Goal: Task Accomplishment & Management: Manage account settings

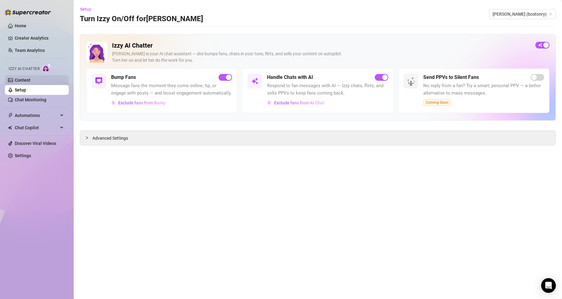
click at [22, 81] on link "Content" at bounding box center [23, 80] width 16 height 5
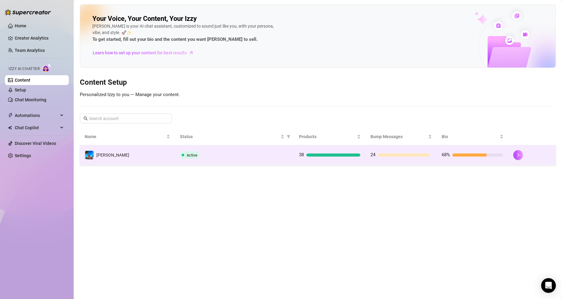
click at [244, 150] on td "Active" at bounding box center [234, 155] width 119 height 20
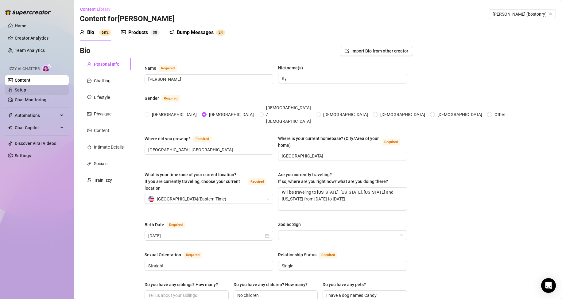
click at [26, 89] on link "Setup" at bounding box center [20, 90] width 11 height 5
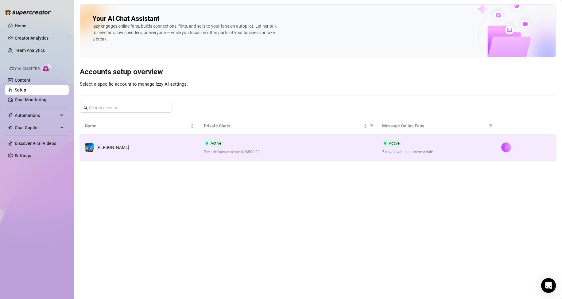
click at [290, 147] on div "Active Exclude fans who spent >$500.00" at bounding box center [288, 147] width 169 height 16
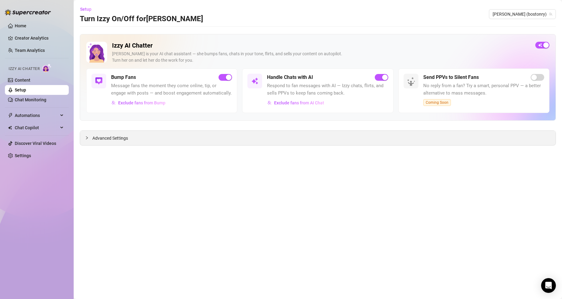
click at [104, 138] on span "Advanced Settings" at bounding box center [110, 138] width 36 height 7
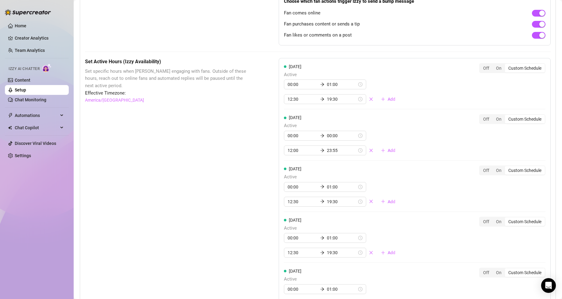
scroll to position [430, 0]
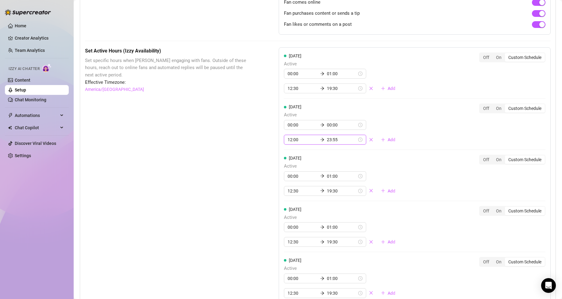
click at [328, 143] on input "23:55" at bounding box center [342, 139] width 30 height 7
click at [310, 163] on div "19" at bounding box center [311, 160] width 15 height 9
click at [330, 211] on div "30" at bounding box center [329, 213] width 15 height 9
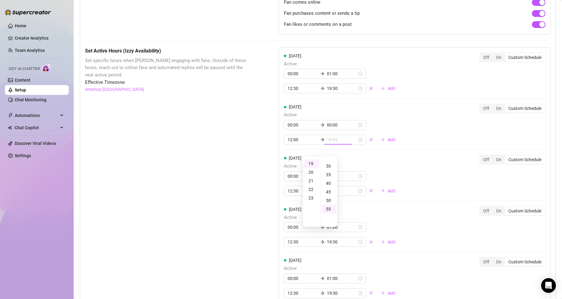
type input "19:30"
click at [210, 182] on div "Set Active Hours (Izzy Availability) Set specific hours when Izzy engaging with…" at bounding box center [166, 250] width 163 height 407
click at [209, 181] on div "Set Active Hours (Izzy Availability) Set specific hours when Izzy engaging with…" at bounding box center [166, 250] width 163 height 407
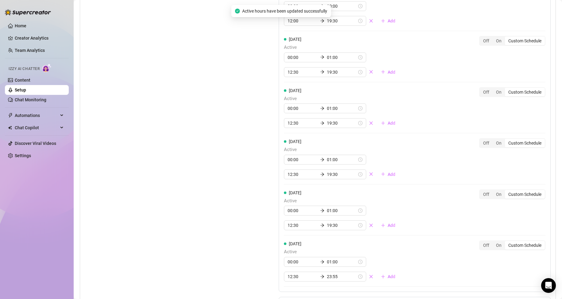
scroll to position [583, 0]
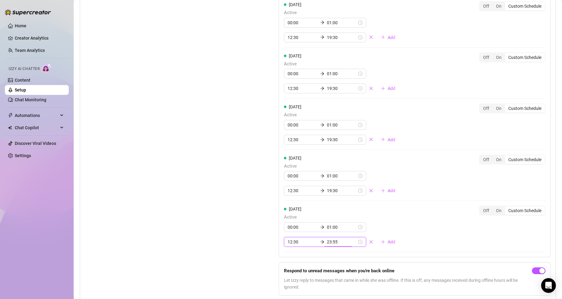
click at [327, 245] on input "23:55" at bounding box center [342, 242] width 30 height 7
click at [311, 206] on div "19" at bounding box center [311, 204] width 15 height 9
click at [330, 195] on div "30" at bounding box center [329, 196] width 15 height 9
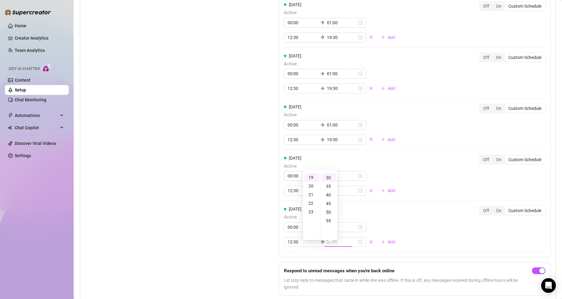
type input "19:30"
click at [215, 190] on div "Set Active Hours (Izzy Availability) Set specific hours when Izzy engaging with…" at bounding box center [166, 97] width 163 height 407
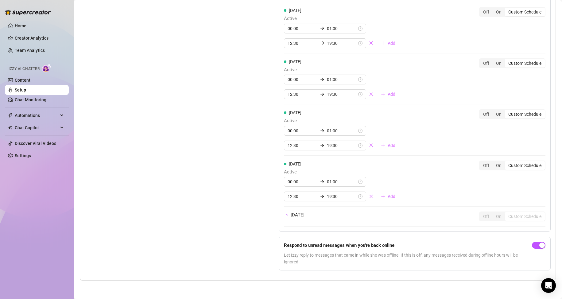
click at [215, 190] on div "Set Active Hours (Izzy Availability) Set specific hours when Izzy engaging with…" at bounding box center [166, 88] width 163 height 376
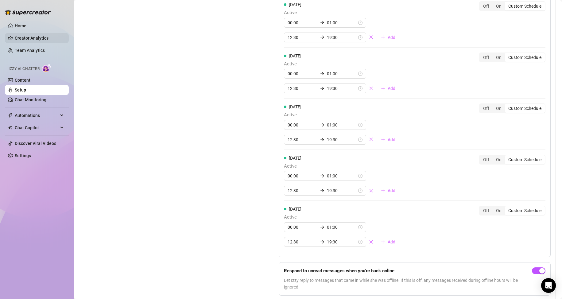
click at [32, 39] on link "Creator Analytics" at bounding box center [39, 38] width 49 height 10
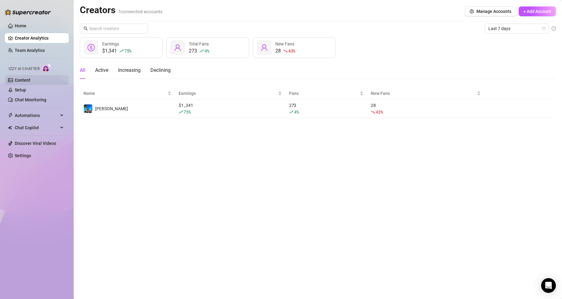
click at [20, 80] on link "Content" at bounding box center [23, 80] width 16 height 5
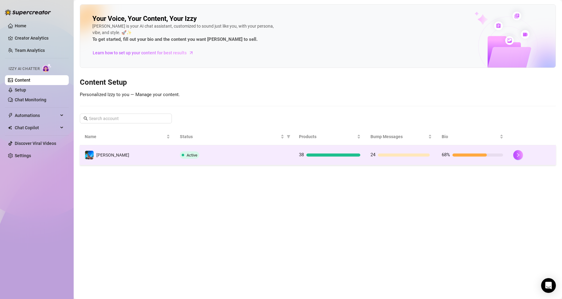
click at [167, 156] on td "[PERSON_NAME]" at bounding box center [127, 155] width 95 height 20
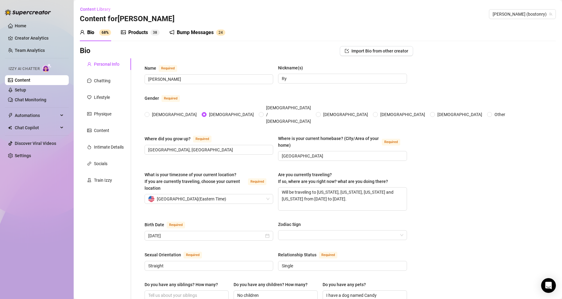
click at [137, 34] on div "Products" at bounding box center [138, 32] width 20 height 7
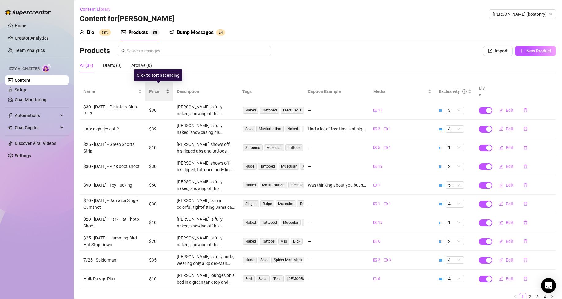
click at [156, 88] on span "Price" at bounding box center [156, 91] width 15 height 7
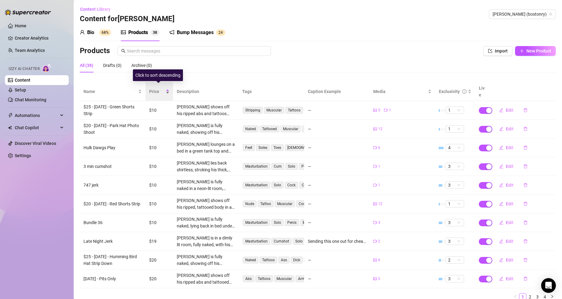
click at [162, 88] on span "Price" at bounding box center [156, 91] width 15 height 7
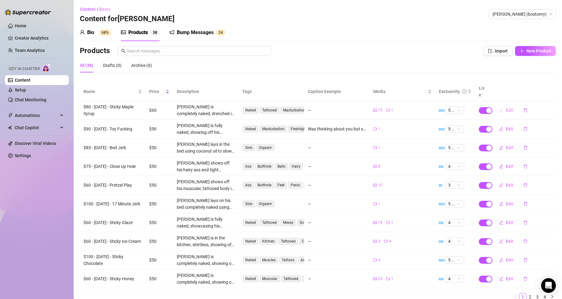
click at [506, 108] on span "Edit" at bounding box center [510, 110] width 8 height 5
type textarea "Type your message here..."
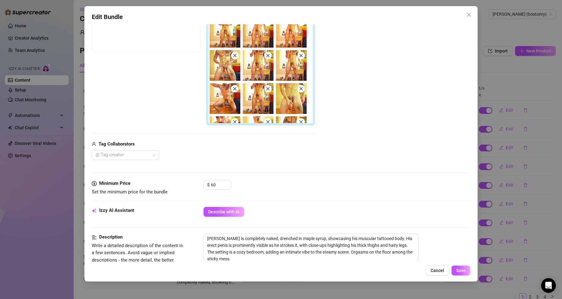
scroll to position [154, 0]
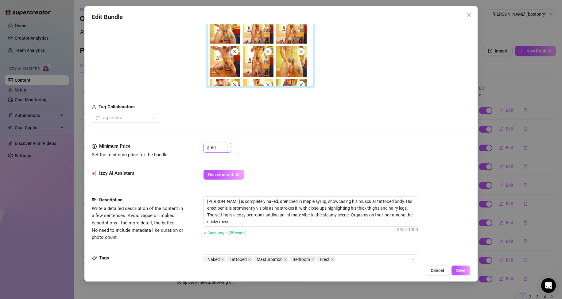
click at [216, 146] on input "60" at bounding box center [221, 147] width 20 height 9
type input "20"
click at [457, 270] on span "Save" at bounding box center [461, 270] width 10 height 5
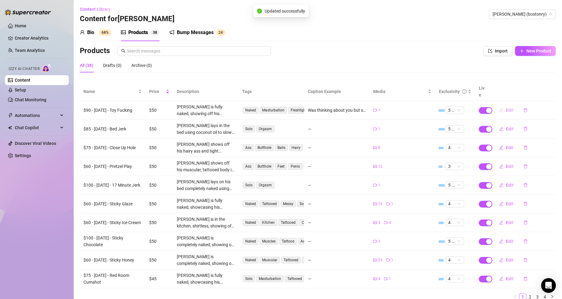
click at [506, 108] on span "Edit" at bounding box center [510, 110] width 8 height 5
type textarea "Was thinking about you but since you weren't here I had to use the next best th…"
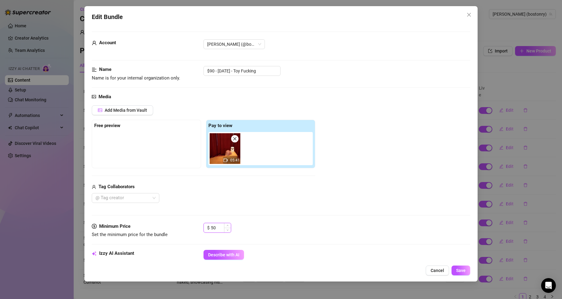
click at [219, 227] on input "50" at bounding box center [221, 227] width 20 height 9
type input "20"
click at [467, 270] on button "Save" at bounding box center [461, 271] width 19 height 10
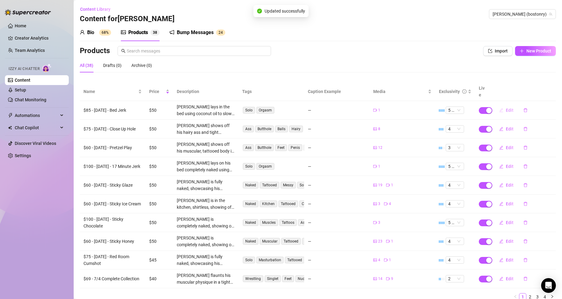
click at [506, 108] on span "Edit" at bounding box center [510, 110] width 8 height 5
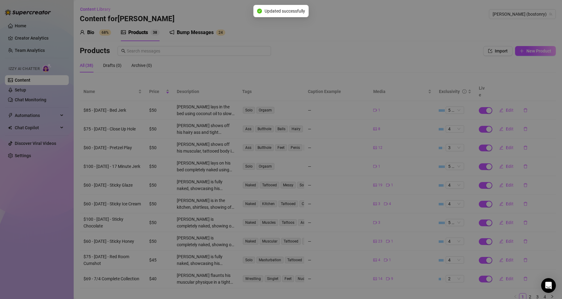
type textarea "Type your message here..."
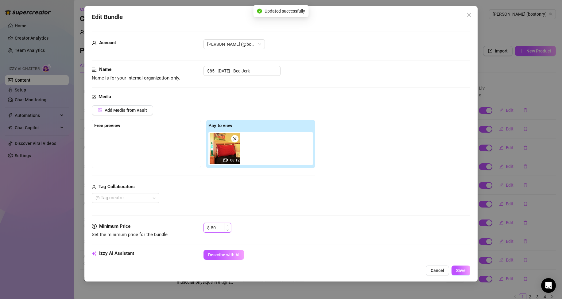
click at [213, 229] on input "50" at bounding box center [221, 227] width 20 height 9
type input "20"
click at [464, 270] on span "Save" at bounding box center [461, 270] width 10 height 5
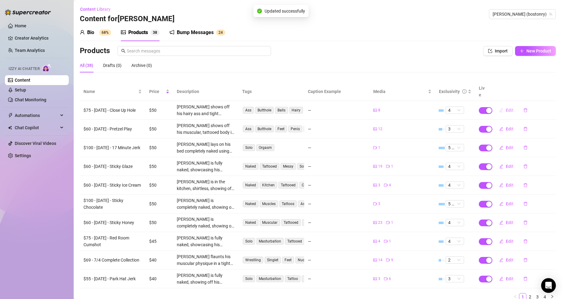
click at [506, 108] on span "Edit" at bounding box center [510, 110] width 8 height 5
type textarea "Type your message here..."
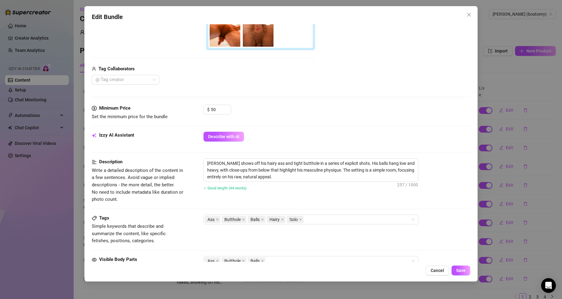
scroll to position [129, 0]
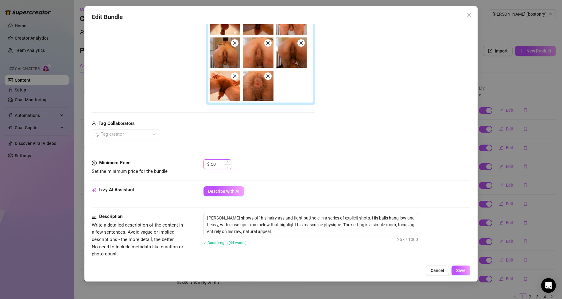
click at [215, 160] on input "50" at bounding box center [221, 164] width 20 height 9
click at [215, 161] on input "50" at bounding box center [221, 164] width 20 height 9
type input "20"
click at [461, 272] on span "Save" at bounding box center [461, 270] width 10 height 5
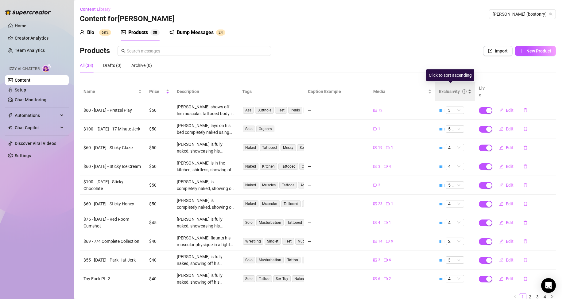
click at [465, 88] on div "Exclusivity" at bounding box center [455, 91] width 33 height 7
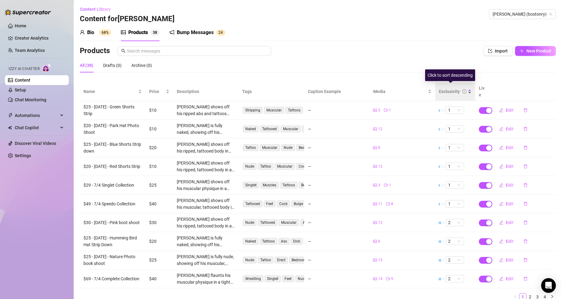
click at [465, 88] on div "Exclusivity" at bounding box center [455, 91] width 33 height 7
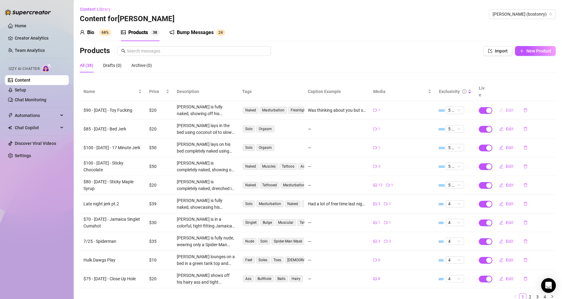
click at [506, 108] on span "Edit" at bounding box center [510, 110] width 8 height 5
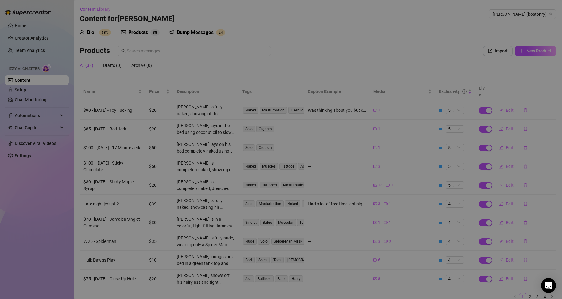
type textarea "Was thinking about you but since you weren't here I had to use the next best th…"
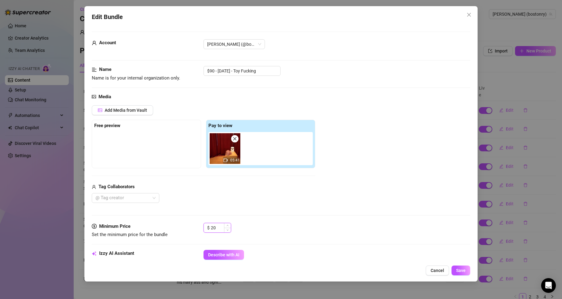
click at [215, 228] on input "20" at bounding box center [221, 227] width 20 height 9
type input "25"
click at [462, 269] on span "Save" at bounding box center [461, 270] width 10 height 5
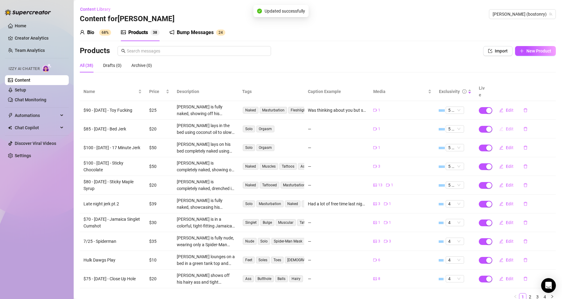
click at [506, 126] on span "Edit" at bounding box center [510, 128] width 8 height 5
type textarea "Type your message here..."
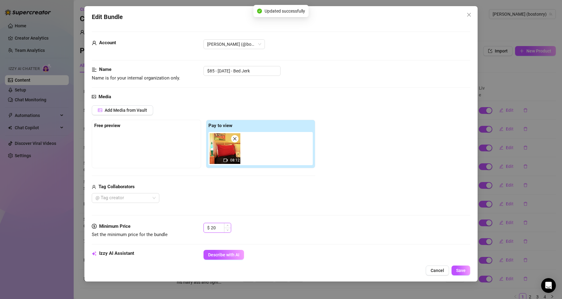
click at [215, 226] on input "20" at bounding box center [221, 227] width 20 height 9
type input "25"
click at [466, 268] on button "Save" at bounding box center [461, 271] width 19 height 10
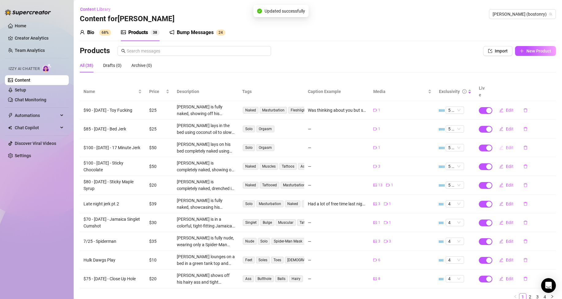
click at [506, 145] on span "Edit" at bounding box center [510, 147] width 8 height 5
type textarea "Type your message here..."
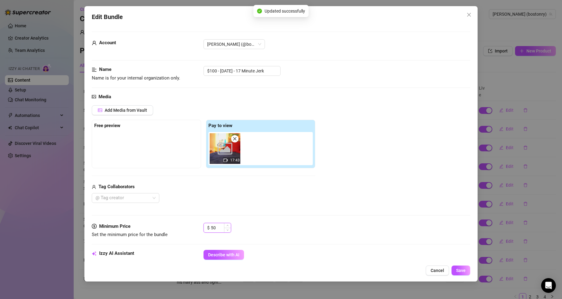
click at [218, 227] on input "50" at bounding box center [221, 227] width 20 height 9
type input "25"
click at [462, 271] on span "Save" at bounding box center [461, 270] width 10 height 5
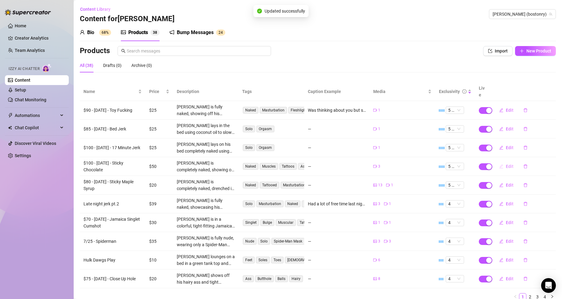
click at [504, 162] on button "Edit" at bounding box center [506, 167] width 24 height 10
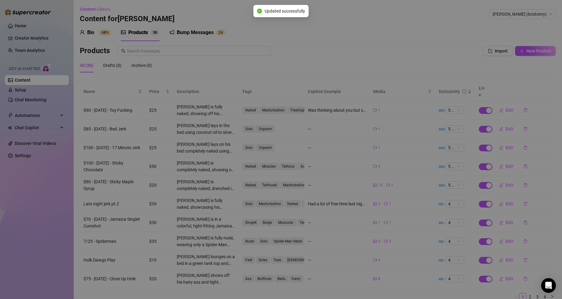
type textarea "Type your message here..."
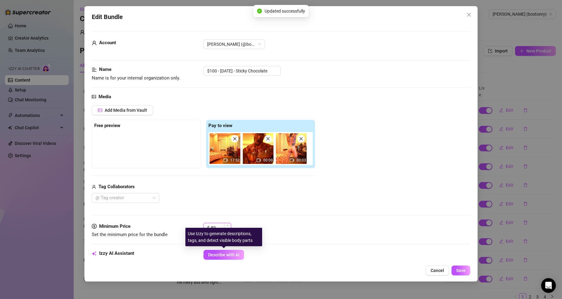
click at [216, 227] on input "50" at bounding box center [221, 227] width 20 height 9
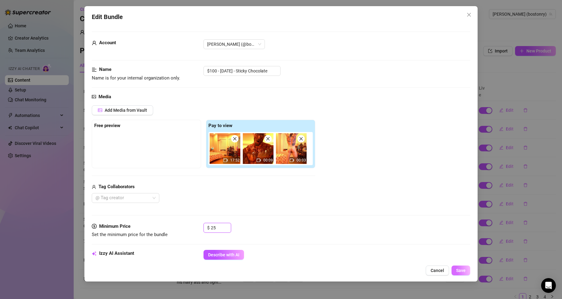
type input "25"
click at [465, 270] on span "Save" at bounding box center [461, 270] width 10 height 5
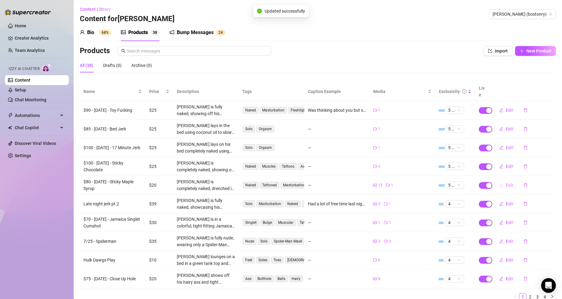
click at [500, 180] on button "Edit" at bounding box center [506, 185] width 24 height 10
type textarea "Type your message here..."
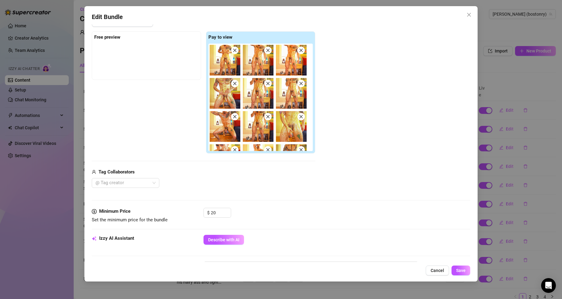
scroll to position [184, 0]
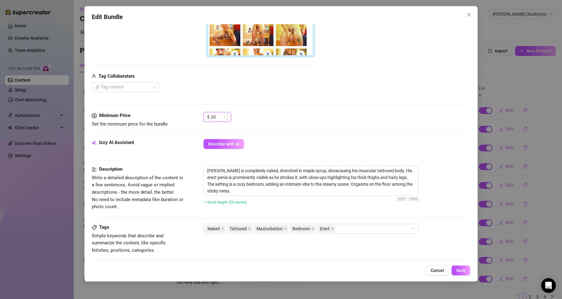
click at [219, 117] on input "20" at bounding box center [221, 116] width 20 height 9
type input "25"
click at [461, 270] on span "Save" at bounding box center [461, 270] width 10 height 5
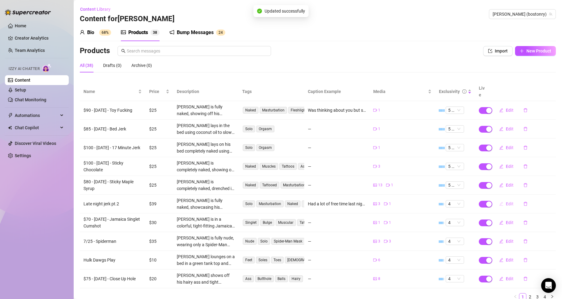
click at [506, 201] on span "Edit" at bounding box center [510, 203] width 8 height 5
type textarea "Had a lot of free time last night and may have gotten too carried away. I spent…"
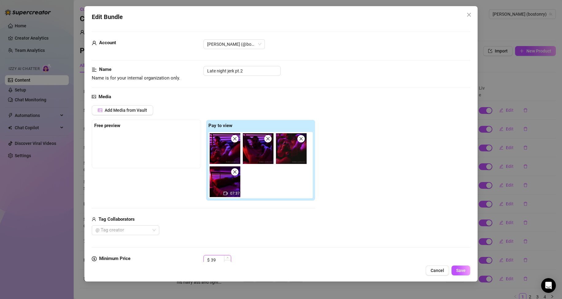
click at [215, 259] on input "39" at bounding box center [221, 259] width 20 height 9
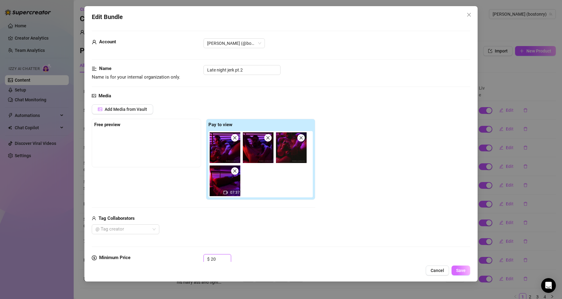
type input "20"
click at [465, 270] on span "Save" at bounding box center [461, 270] width 10 height 5
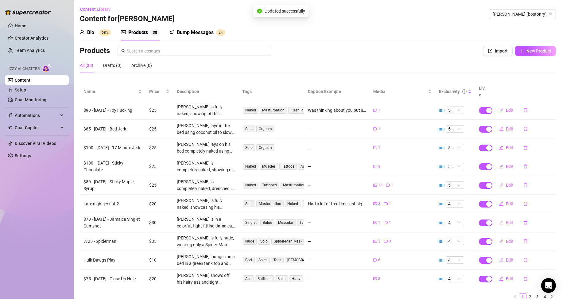
click at [506, 220] on span "Edit" at bounding box center [510, 222] width 8 height 5
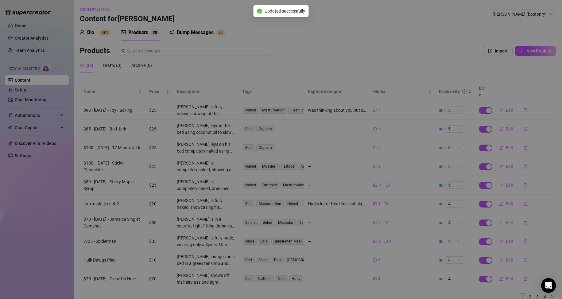
type textarea "Type your message here..."
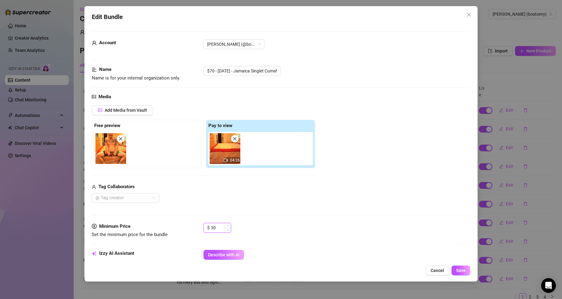
click at [213, 226] on input "30" at bounding box center [221, 227] width 20 height 9
type input "20"
click at [465, 270] on span "Save" at bounding box center [461, 270] width 10 height 5
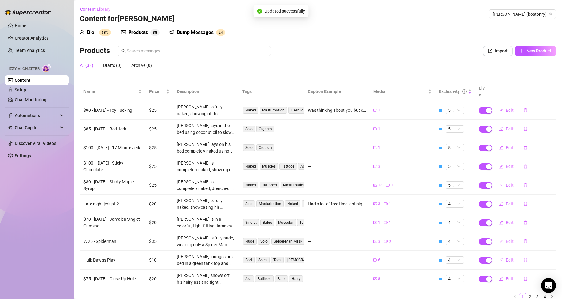
click at [506, 239] on span "Edit" at bounding box center [510, 241] width 8 height 5
type textarea "Type your message here..."
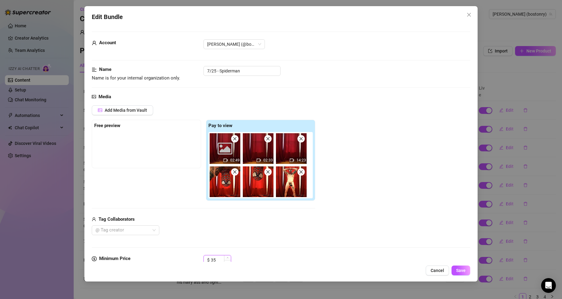
click at [212, 258] on input "35" at bounding box center [221, 259] width 20 height 9
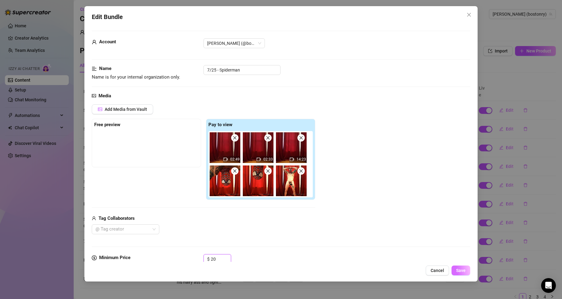
type input "20"
click at [463, 272] on span "Save" at bounding box center [461, 270] width 10 height 5
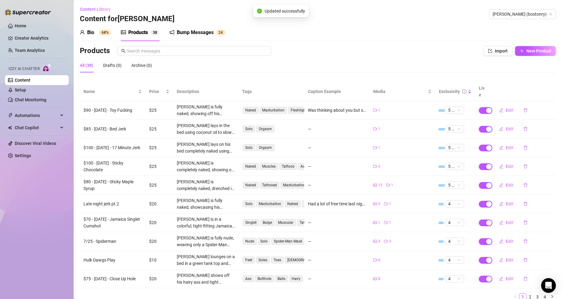
scroll to position [18, 0]
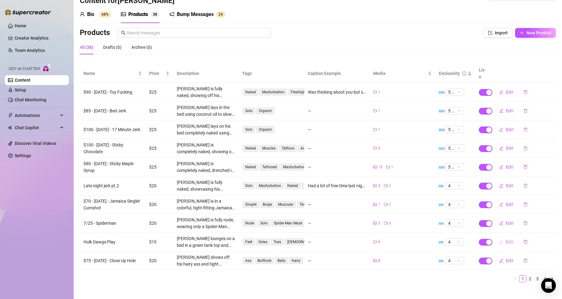
click at [506, 239] on span "Edit" at bounding box center [510, 241] width 8 height 5
type textarea "Type your message here..."
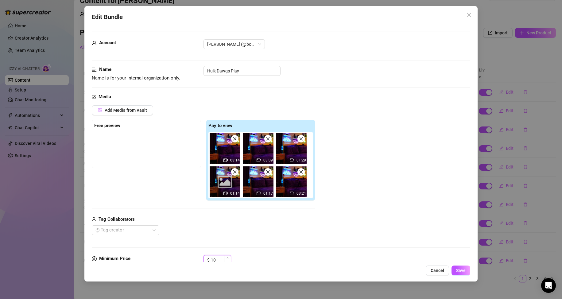
click at [218, 258] on input "10" at bounding box center [221, 259] width 20 height 9
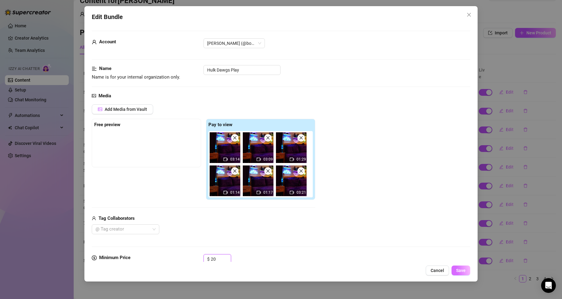
type input "20"
click at [465, 266] on button "Save" at bounding box center [461, 271] width 19 height 10
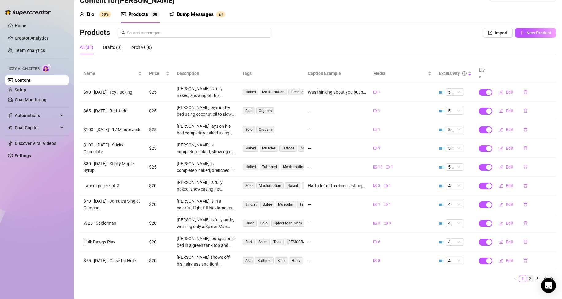
click at [527, 275] on link "2" at bounding box center [530, 278] width 7 height 7
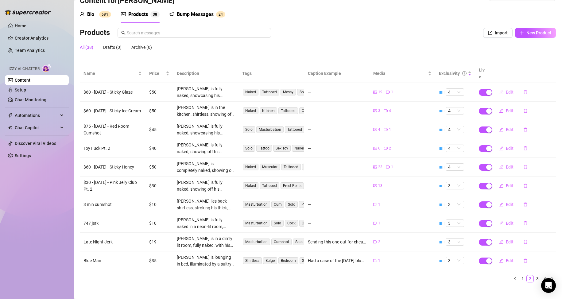
click at [506, 90] on span "Edit" at bounding box center [510, 92] width 8 height 5
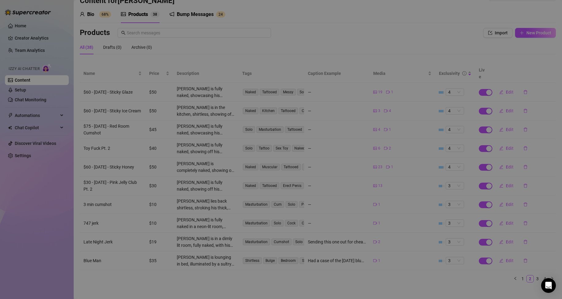
type textarea "Type your message here..."
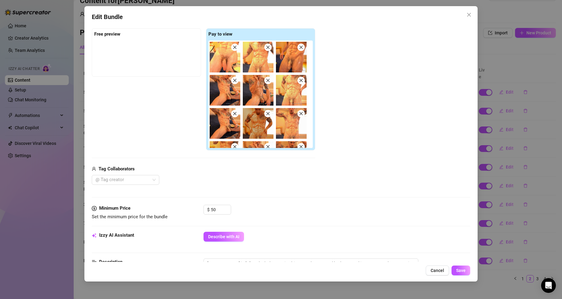
scroll to position [92, 0]
click at [221, 207] on input "50" at bounding box center [221, 208] width 20 height 9
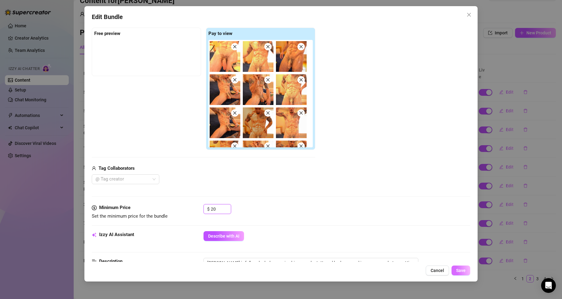
type input "20"
click at [464, 270] on span "Save" at bounding box center [461, 270] width 10 height 5
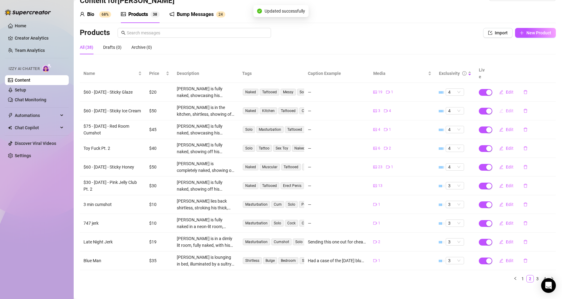
click at [509, 106] on button "Edit" at bounding box center [506, 111] width 24 height 10
type textarea "Type your message here..."
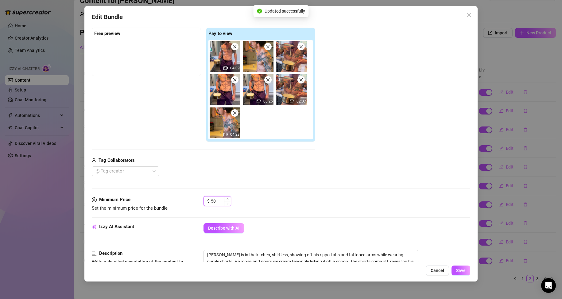
click at [220, 203] on input "50" at bounding box center [221, 201] width 20 height 9
type input "20"
click at [461, 269] on span "Save" at bounding box center [461, 270] width 10 height 5
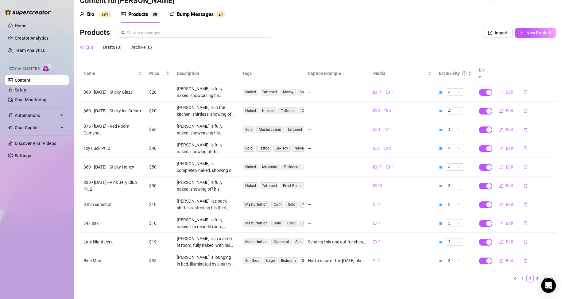
click at [506, 90] on span "Edit" at bounding box center [510, 92] width 8 height 5
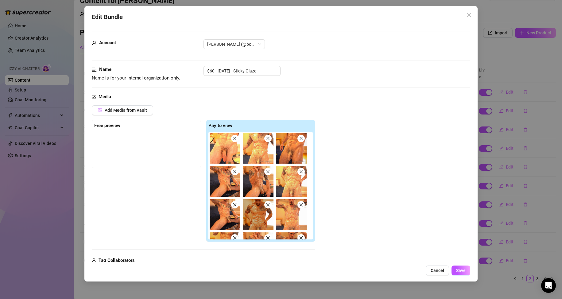
scroll to position [0, 0]
click at [438, 269] on span "Cancel" at bounding box center [438, 270] width 14 height 5
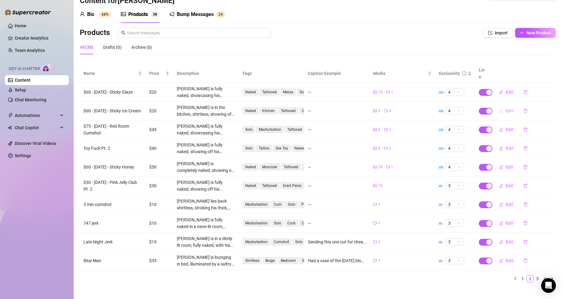
click at [502, 106] on button "Edit" at bounding box center [506, 111] width 24 height 10
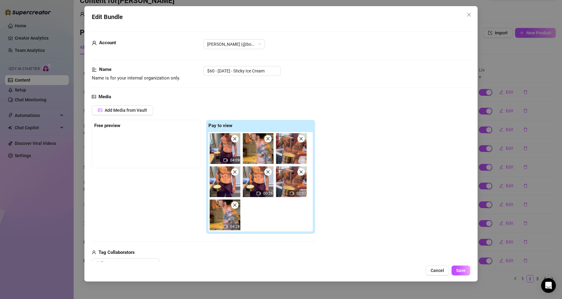
click at [257, 153] on img at bounding box center [258, 148] width 31 height 31
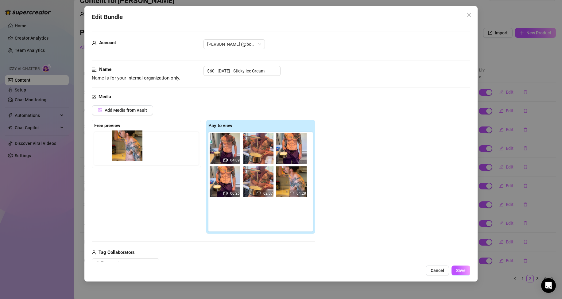
drag, startPoint x: 258, startPoint y: 154, endPoint x: 125, endPoint y: 151, distance: 133.0
click at [125, 151] on div "Free preview Pay to view 04:09 00:26 02:07 04:28" at bounding box center [204, 177] width 224 height 114
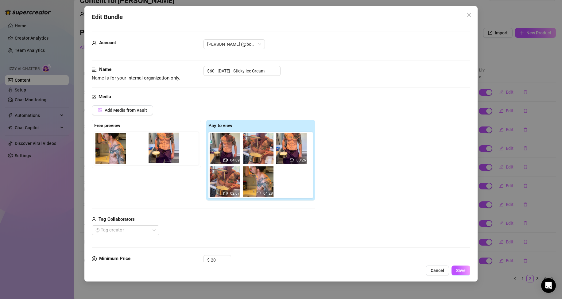
drag, startPoint x: 297, startPoint y: 152, endPoint x: 161, endPoint y: 151, distance: 135.7
click at [161, 151] on div "Free preview Pay to view 04:09 00:26 02:07 04:28" at bounding box center [204, 160] width 224 height 81
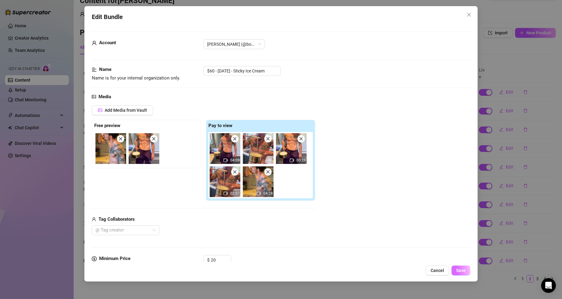
click at [460, 271] on span "Save" at bounding box center [461, 270] width 10 height 5
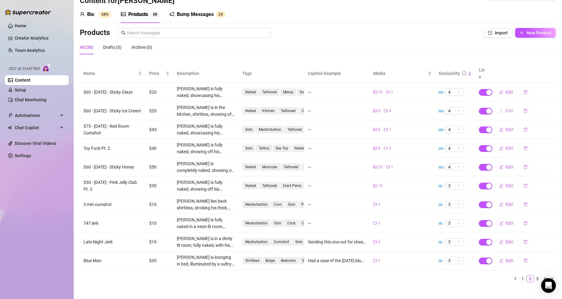
click at [501, 106] on button "Edit" at bounding box center [506, 111] width 24 height 10
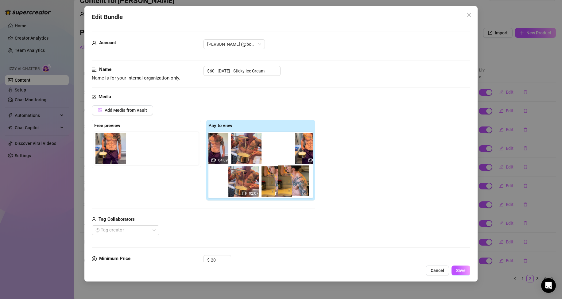
drag, startPoint x: 110, startPoint y: 152, endPoint x: 296, endPoint y: 186, distance: 189.2
click at [296, 186] on div "Free preview Pay to view 04:09 00:26 02:07 04:28" at bounding box center [204, 160] width 224 height 81
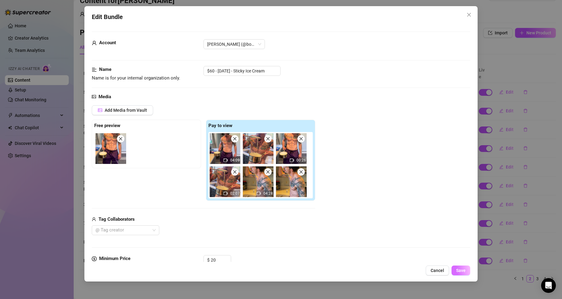
click at [462, 270] on span "Save" at bounding box center [461, 270] width 10 height 5
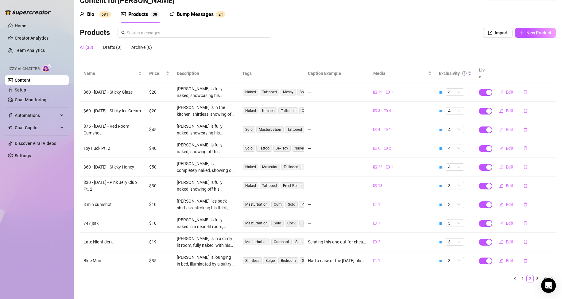
click at [506, 127] on span "Edit" at bounding box center [510, 129] width 8 height 5
type textarea "Type your message here..."
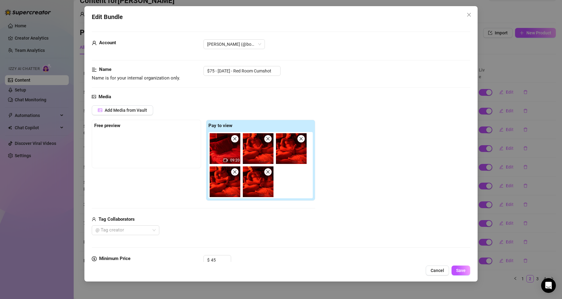
scroll to position [31, 0]
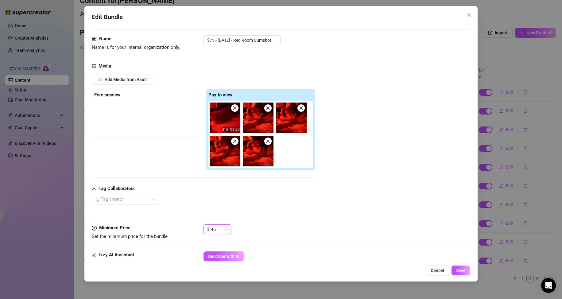
click at [220, 229] on input "45" at bounding box center [221, 229] width 20 height 9
type input "20"
click at [463, 271] on span "Save" at bounding box center [461, 270] width 10 height 5
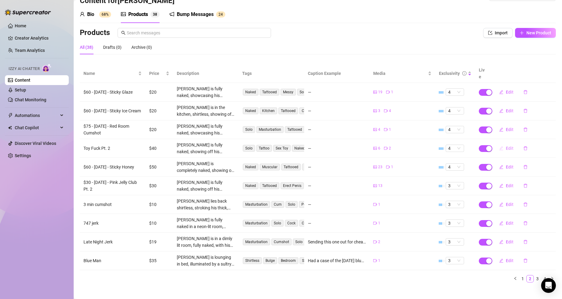
click at [506, 146] on span "Edit" at bounding box center [510, 148] width 8 height 5
type textarea "Type your message here..."
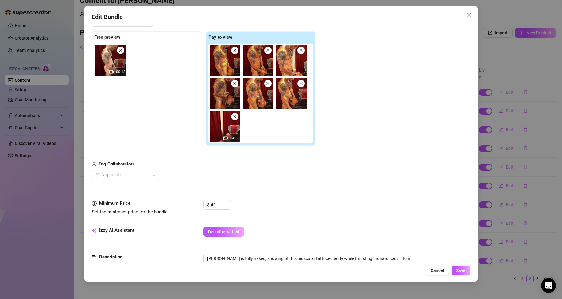
scroll to position [154, 0]
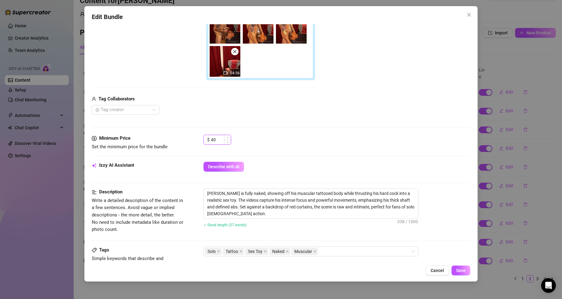
click at [217, 142] on input "40" at bounding box center [221, 139] width 20 height 9
click at [216, 142] on input "40" at bounding box center [221, 139] width 20 height 9
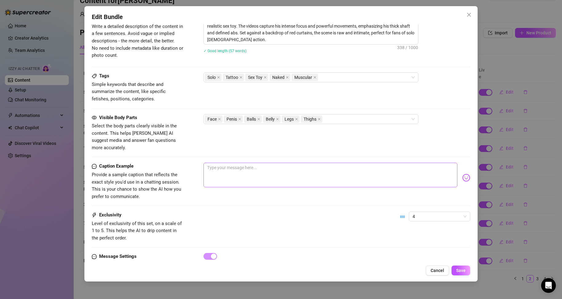
scroll to position [346, 0]
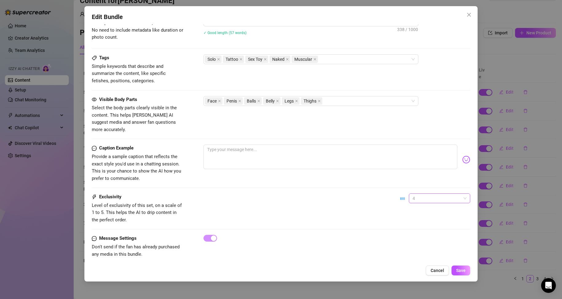
click at [427, 194] on span "4" at bounding box center [440, 198] width 54 height 9
type input "25"
click at [425, 243] on div "5 - Most Exclusive 🔥" at bounding box center [435, 242] width 52 height 7
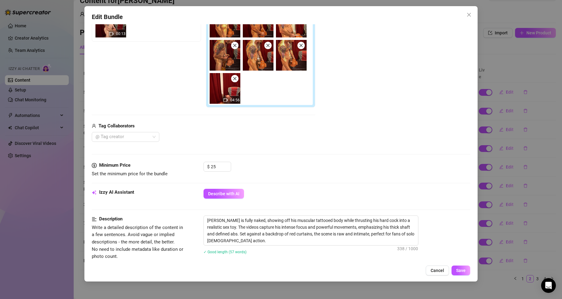
scroll to position [8, 0]
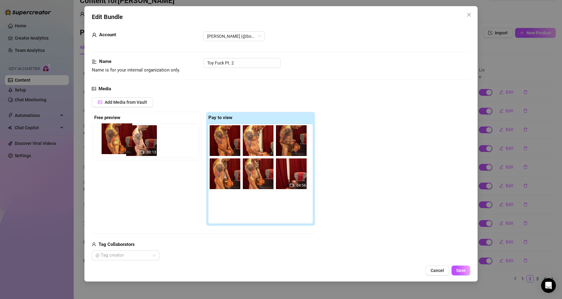
drag, startPoint x: 228, startPoint y: 147, endPoint x: 117, endPoint y: 146, distance: 111.5
click at [117, 146] on div "Free preview 00:13 Pay to view 04:56" at bounding box center [204, 169] width 224 height 114
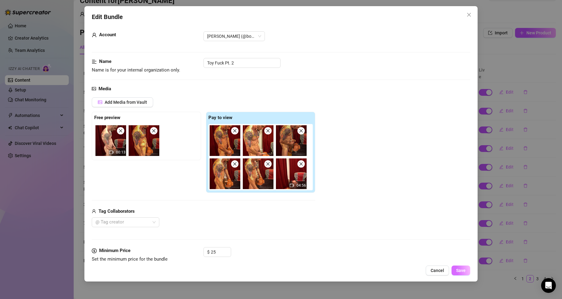
click at [466, 273] on button "Save" at bounding box center [461, 271] width 19 height 10
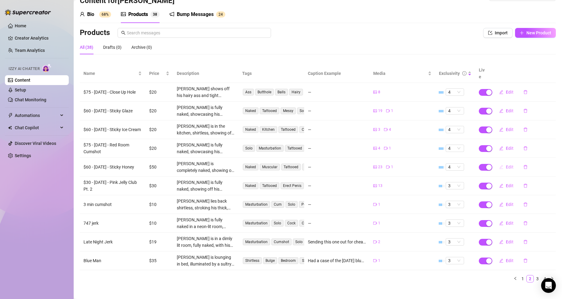
click at [506, 165] on span "Edit" at bounding box center [510, 167] width 8 height 5
type textarea "Type your message here..."
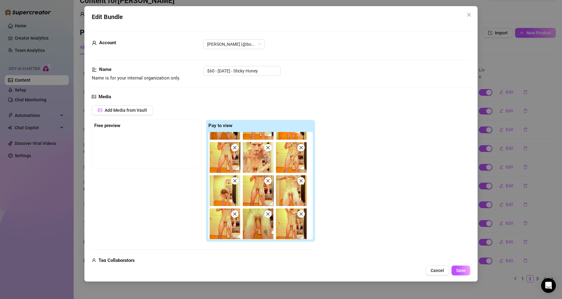
scroll to position [158, 0]
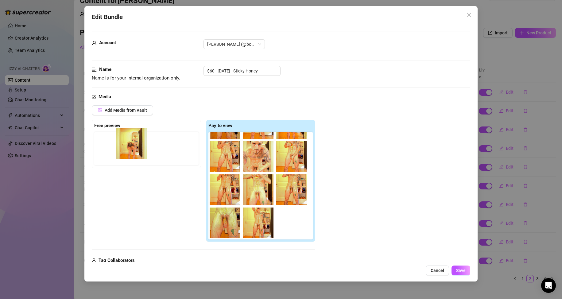
drag, startPoint x: 225, startPoint y: 197, endPoint x: 123, endPoint y: 150, distance: 111.8
click at [125, 150] on div "Free preview Pay to view 03:41" at bounding box center [204, 181] width 224 height 122
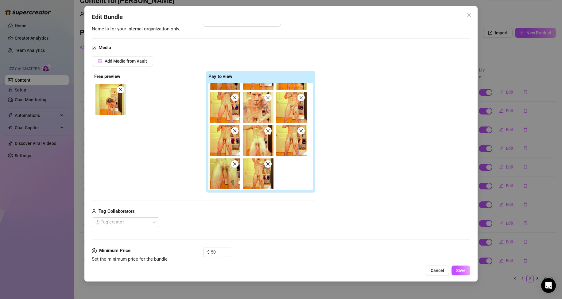
scroll to position [92, 0]
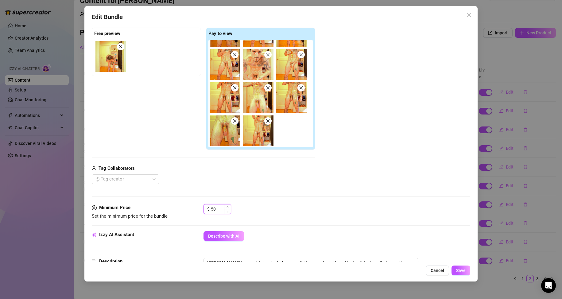
click at [222, 205] on input "50" at bounding box center [221, 208] width 20 height 9
click at [222, 206] on input "50" at bounding box center [221, 208] width 20 height 9
type input "20"
click at [460, 268] on span "Save" at bounding box center [461, 270] width 10 height 5
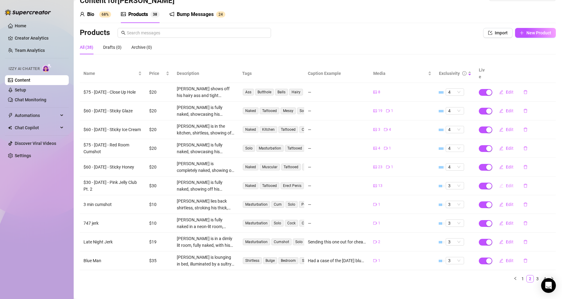
click at [506, 183] on span "Edit" at bounding box center [510, 185] width 8 height 5
type textarea "Type your message here..."
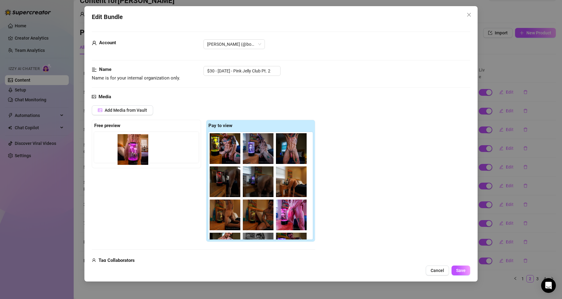
drag, startPoint x: 221, startPoint y: 182, endPoint x: 115, endPoint y: 143, distance: 113.2
click at [116, 143] on div "Free preview Pay to view" at bounding box center [204, 181] width 224 height 122
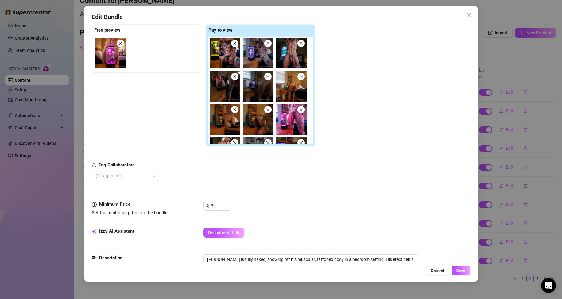
scroll to position [123, 0]
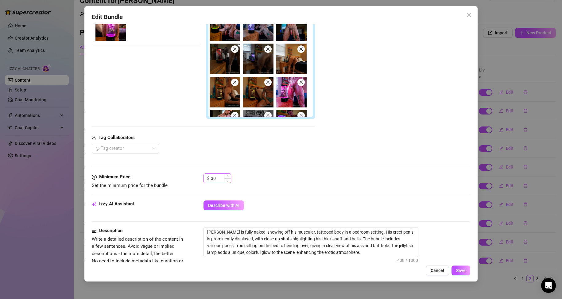
click at [217, 178] on input "30" at bounding box center [221, 178] width 20 height 9
type input "15"
click at [463, 272] on span "Save" at bounding box center [461, 270] width 10 height 5
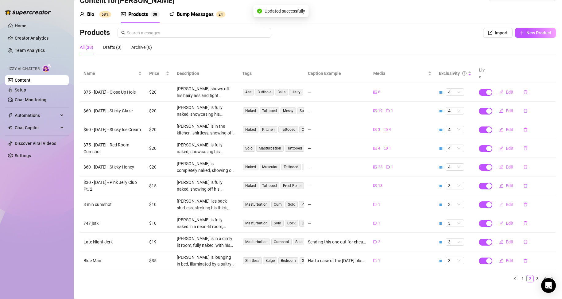
click at [500, 200] on button "Edit" at bounding box center [506, 205] width 24 height 10
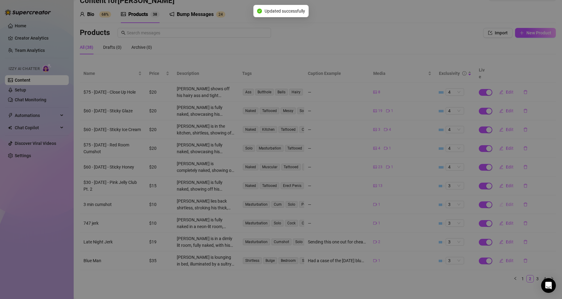
type textarea "Type your message here..."
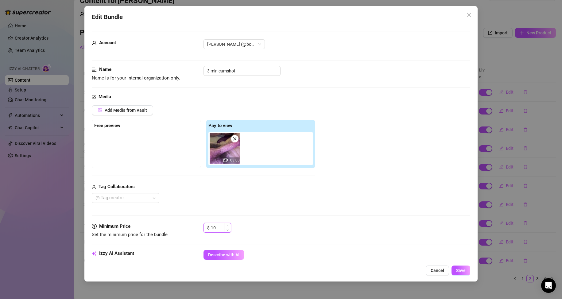
click at [212, 224] on input "10" at bounding box center [221, 227] width 20 height 9
click at [218, 229] on input "15" at bounding box center [221, 227] width 20 height 9
type input "10"
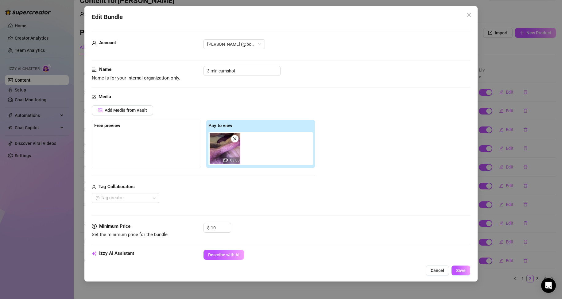
click at [434, 176] on div "Add Media from Vault Free preview Pay to view 03:00 Tag Collaborators @ Tag cre…" at bounding box center [281, 154] width 379 height 98
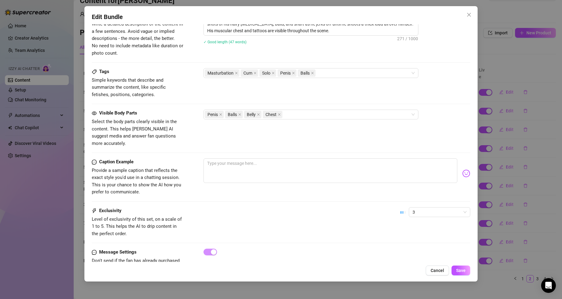
scroll to position [278, 0]
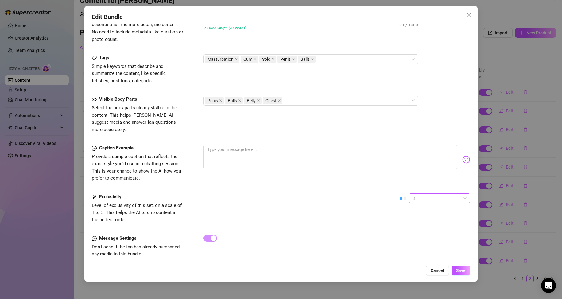
click at [416, 194] on span "3" at bounding box center [440, 198] width 54 height 9
click at [415, 214] on div "2" at bounding box center [435, 213] width 52 height 7
click at [462, 273] on span "Save" at bounding box center [461, 270] width 10 height 5
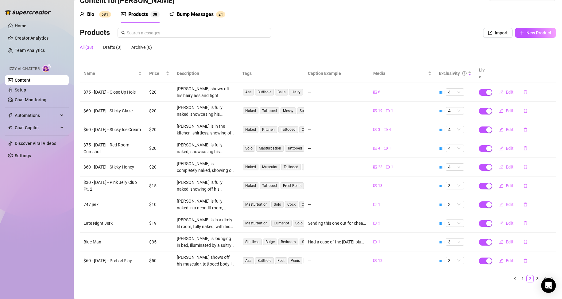
click at [506, 202] on span "Edit" at bounding box center [510, 204] width 8 height 5
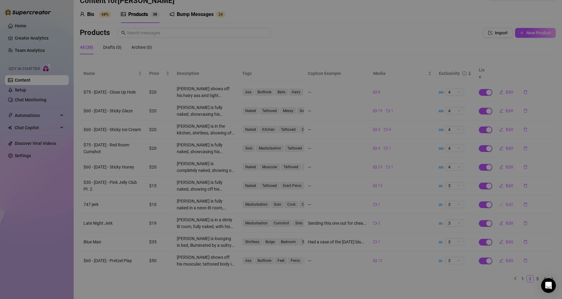
type textarea "Type your message here..."
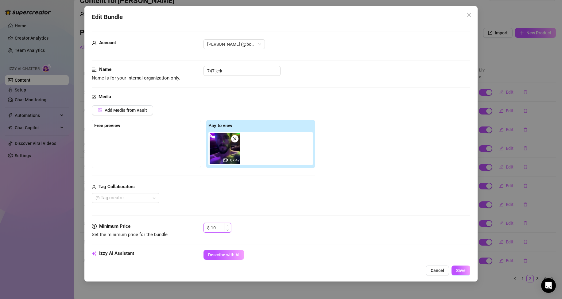
click at [211, 228] on input "10" at bounding box center [221, 227] width 20 height 9
type input "15"
click at [464, 274] on button "Save" at bounding box center [461, 271] width 19 height 10
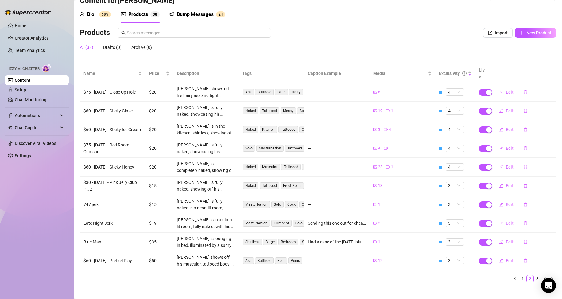
click at [506, 221] on span "Edit" at bounding box center [510, 223] width 8 height 5
type textarea "Sending this one out for cheap just for you 😉. I was up late last night and cou…"
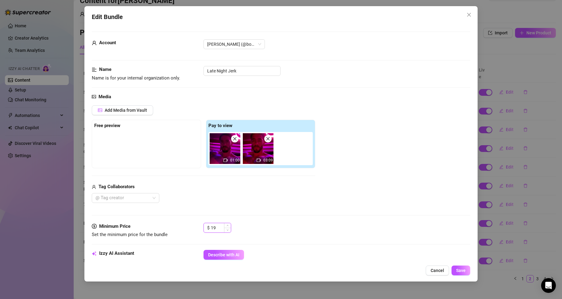
click at [220, 225] on input "19" at bounding box center [221, 227] width 20 height 9
type input "10"
click at [366, 193] on div "Add Media from Vault Free preview Pay to view 01:00 03:09 Tag Collaborators @ T…" at bounding box center [281, 154] width 379 height 98
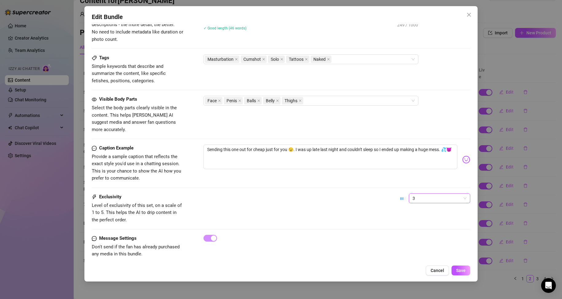
click at [425, 194] on span "3" at bounding box center [440, 198] width 54 height 9
click at [419, 213] on div "2" at bounding box center [435, 213] width 52 height 7
click at [459, 267] on button "Save" at bounding box center [461, 271] width 19 height 10
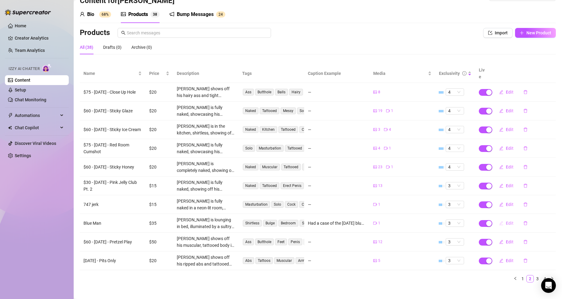
click at [506, 221] on span "Edit" at bounding box center [510, 223] width 8 height 5
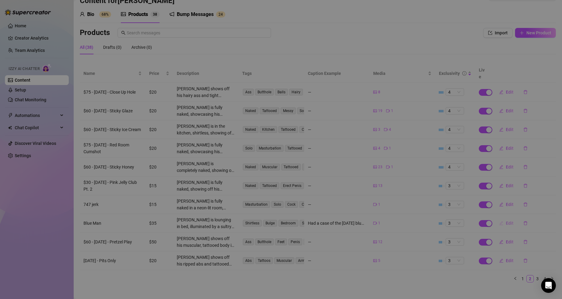
type textarea "Had a case of the [DATE] blues 🔵 so I took care of it the only way I knew how 😈…"
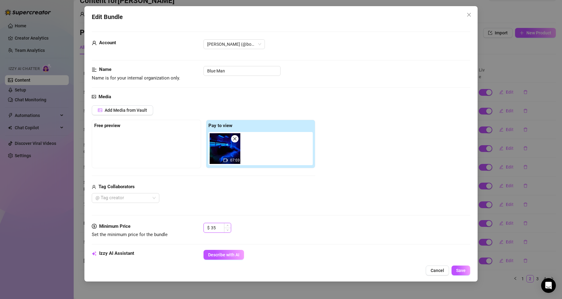
click at [219, 227] on input "35" at bounding box center [221, 227] width 20 height 9
type input "15"
click at [370, 208] on div "Media Add Media from Vault Free preview Pay to view 07:03 Tag Collaborators @ T…" at bounding box center [281, 158] width 379 height 130
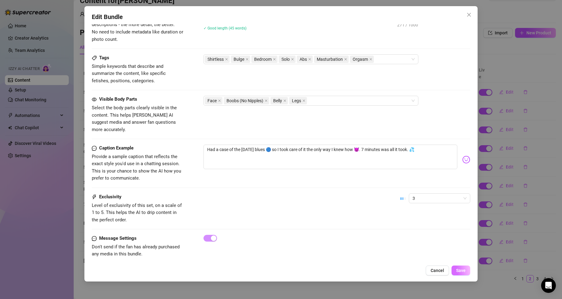
click at [462, 270] on span "Save" at bounding box center [461, 270] width 10 height 5
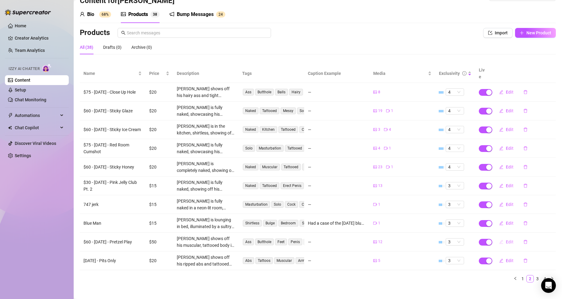
click at [508, 239] on span "Edit" at bounding box center [510, 241] width 8 height 5
type textarea "Type your message here..."
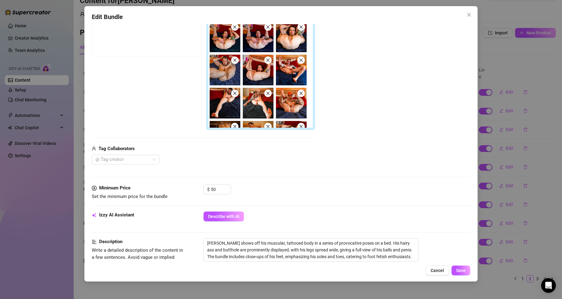
scroll to position [106, 0]
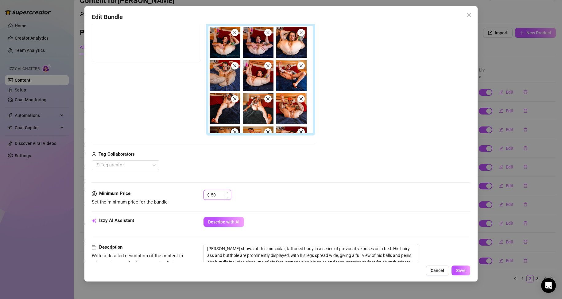
click at [220, 199] on input "50" at bounding box center [221, 194] width 20 height 9
type input "15"
click at [395, 179] on div "Media Add Media from Vault Free preview Pay to view Tag Collaborators @ Tag cre…" at bounding box center [281, 88] width 379 height 203
click at [463, 272] on span "Save" at bounding box center [461, 270] width 10 height 5
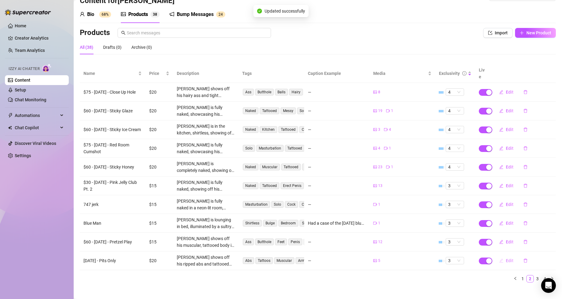
click at [506, 258] on span "Edit" at bounding box center [510, 260] width 8 height 5
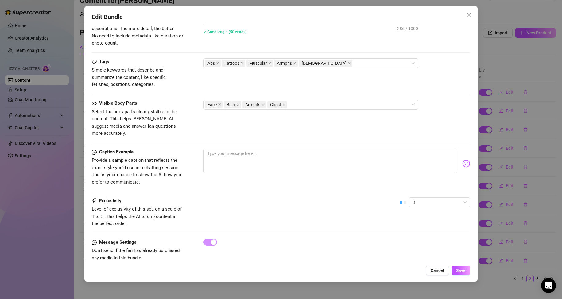
scroll to position [311, 0]
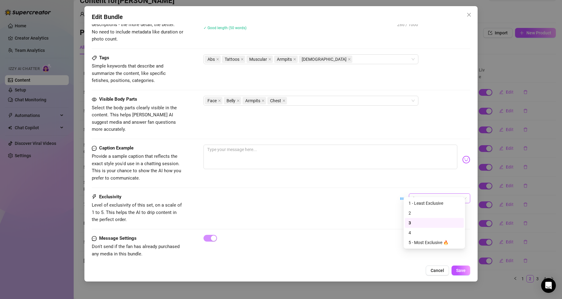
click at [424, 195] on span "3" at bounding box center [440, 198] width 54 height 9
click at [424, 227] on div "3" at bounding box center [434, 223] width 59 height 10
click at [413, 194] on span "3" at bounding box center [440, 198] width 54 height 9
click at [415, 230] on div "4" at bounding box center [435, 232] width 52 height 7
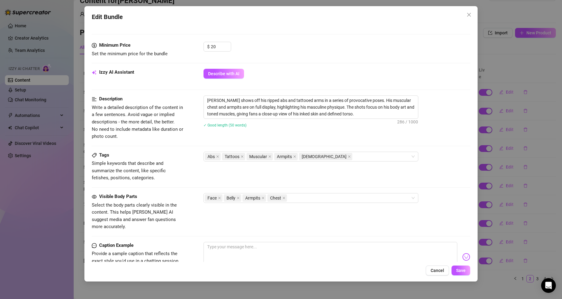
scroll to position [157, 0]
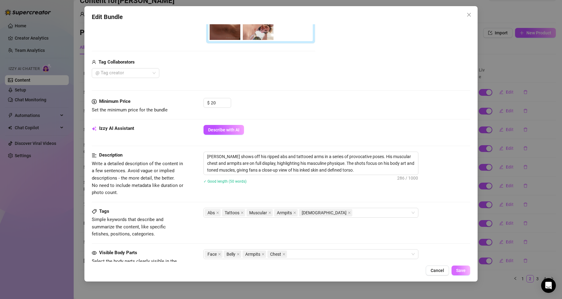
click at [465, 271] on span "Save" at bounding box center [461, 270] width 10 height 5
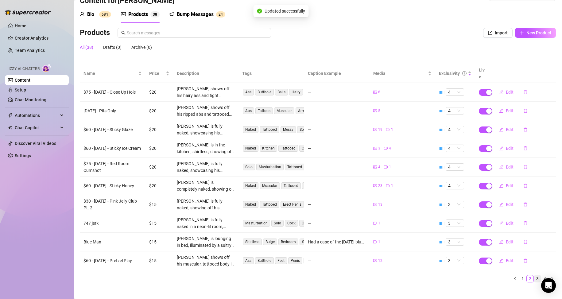
click at [534, 275] on link "3" at bounding box center [537, 278] width 7 height 7
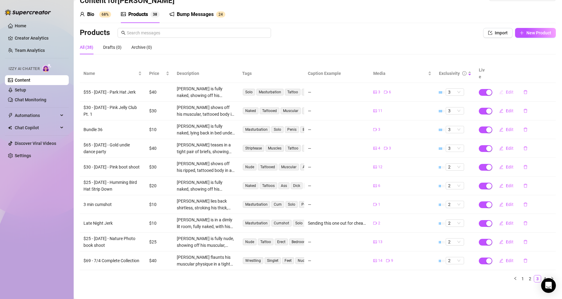
click at [506, 90] on span "Edit" at bounding box center [510, 92] width 8 height 5
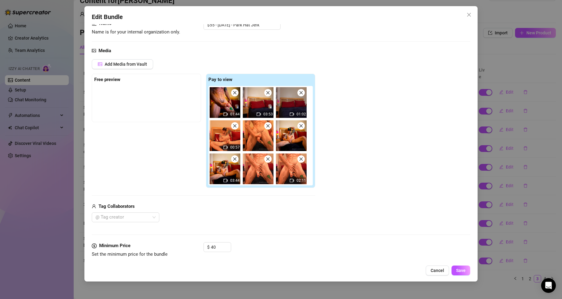
scroll to position [123, 0]
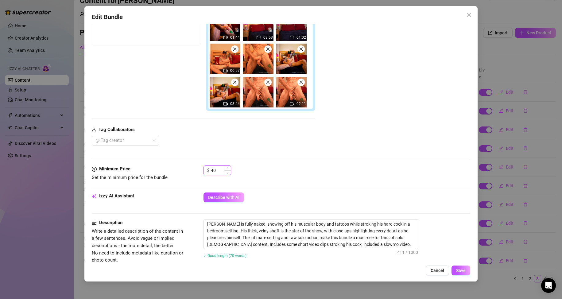
click at [223, 168] on input "40" at bounding box center [221, 170] width 20 height 9
click at [440, 273] on button "Cancel" at bounding box center [437, 271] width 23 height 10
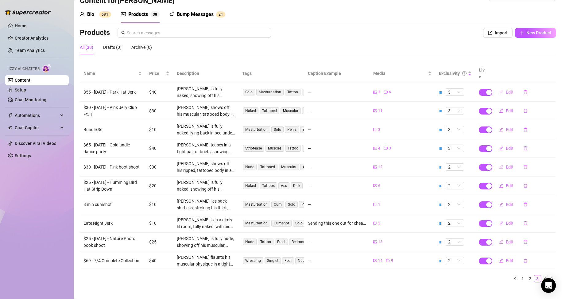
click at [499, 90] on icon "edit" at bounding box center [501, 92] width 4 height 4
type textarea "Type your message here..."
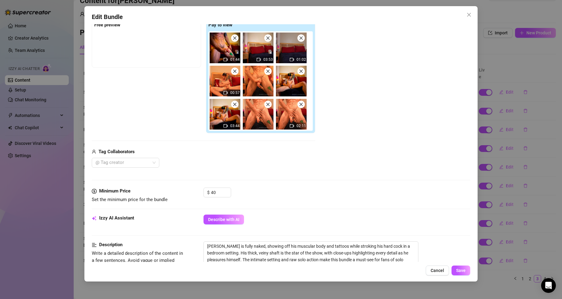
scroll to position [100, 0]
click at [209, 195] on div "$ 40" at bounding box center [218, 193] width 28 height 10
click at [210, 195] on div "$ 40" at bounding box center [218, 193] width 28 height 10
click at [211, 193] on input "40" at bounding box center [221, 192] width 20 height 9
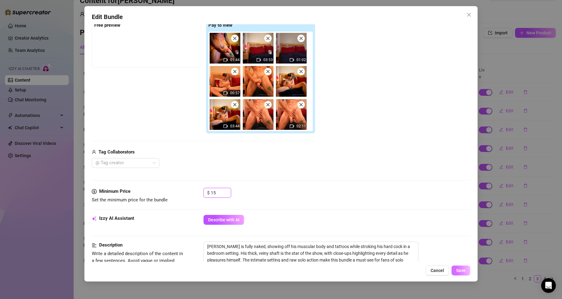
type input "15"
click at [466, 270] on span "Save" at bounding box center [461, 270] width 10 height 5
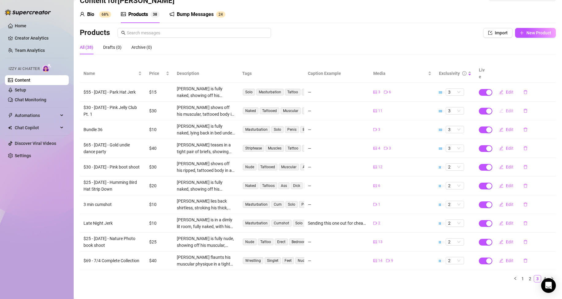
click at [506, 106] on button "Edit" at bounding box center [506, 111] width 24 height 10
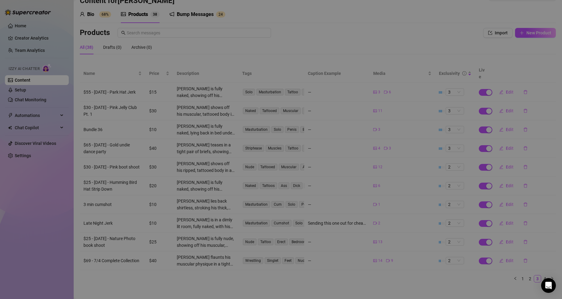
type textarea "Type your message here..."
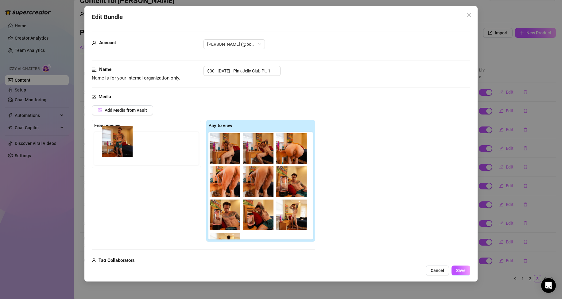
drag, startPoint x: 226, startPoint y: 158, endPoint x: 115, endPoint y: 151, distance: 110.5
click at [115, 151] on div "Free preview Pay to view" at bounding box center [204, 181] width 224 height 122
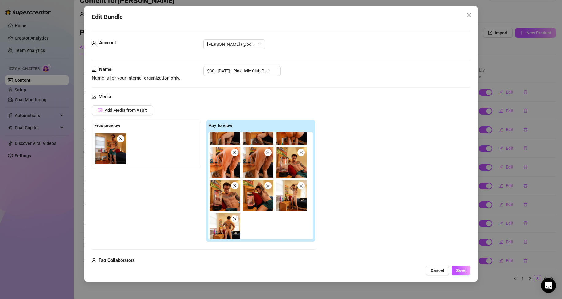
scroll to position [25, 0]
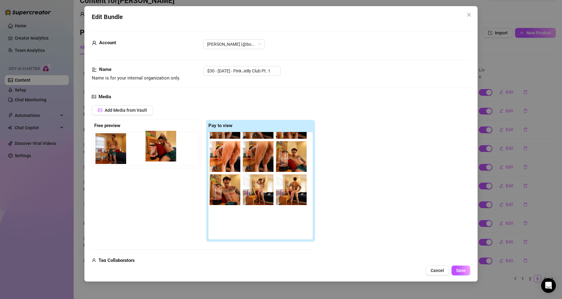
drag, startPoint x: 258, startPoint y: 193, endPoint x: 154, endPoint y: 149, distance: 112.5
click at [155, 149] on div "Free preview Pay to view" at bounding box center [204, 181] width 224 height 122
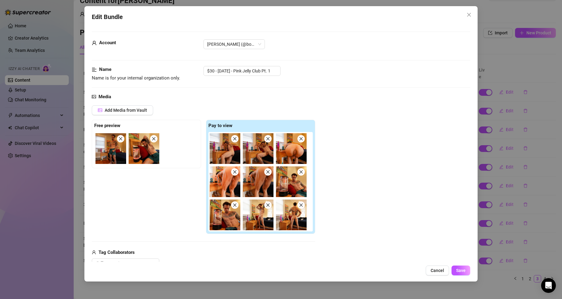
scroll to position [0, 0]
click at [233, 222] on img at bounding box center [225, 215] width 31 height 31
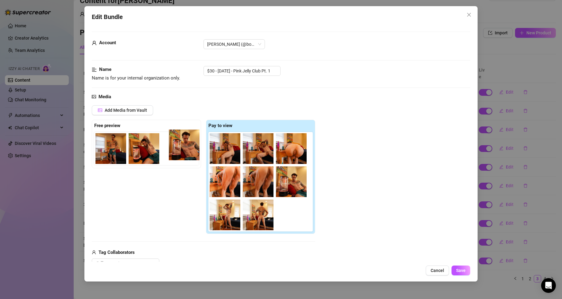
drag, startPoint x: 226, startPoint y: 223, endPoint x: 183, endPoint y: 151, distance: 83.4
click at [183, 151] on div "Free preview Pay to view" at bounding box center [204, 177] width 224 height 114
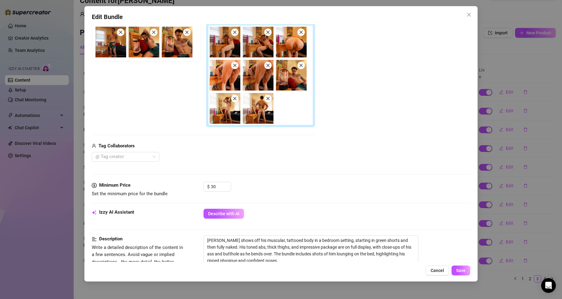
scroll to position [123, 0]
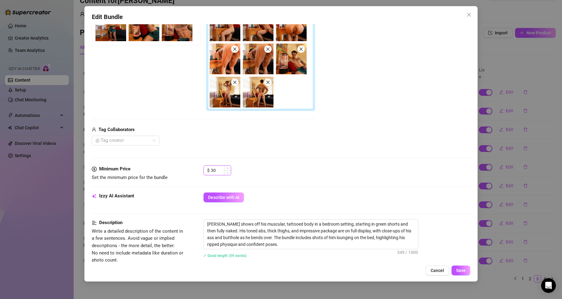
click at [223, 171] on input "30" at bounding box center [221, 170] width 20 height 9
click at [222, 171] on input "30" at bounding box center [221, 170] width 20 height 9
type input "15"
click at [460, 269] on span "Save" at bounding box center [461, 270] width 10 height 5
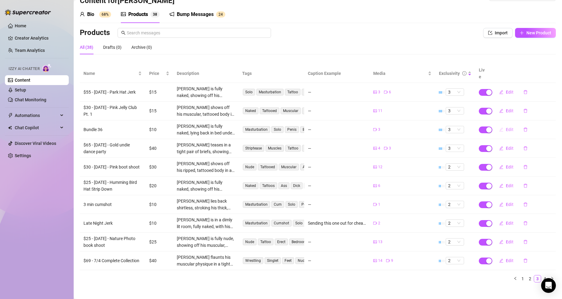
click at [506, 127] on span "Edit" at bounding box center [510, 129] width 8 height 5
type textarea "Type your message here..."
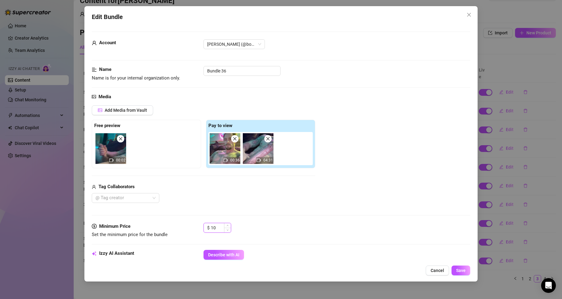
click at [217, 232] on input "10" at bounding box center [221, 227] width 20 height 9
click at [216, 231] on input "10" at bounding box center [221, 227] width 20 height 9
type input "15"
click at [465, 269] on span "Save" at bounding box center [461, 270] width 10 height 5
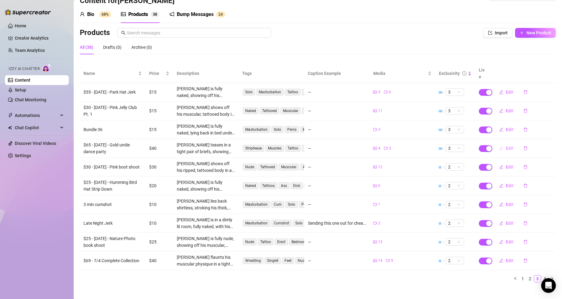
click at [506, 146] on span "Edit" at bounding box center [510, 148] width 8 height 5
type textarea "Type your message here..."
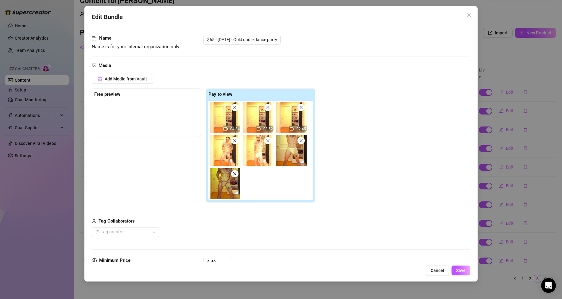
scroll to position [31, 0]
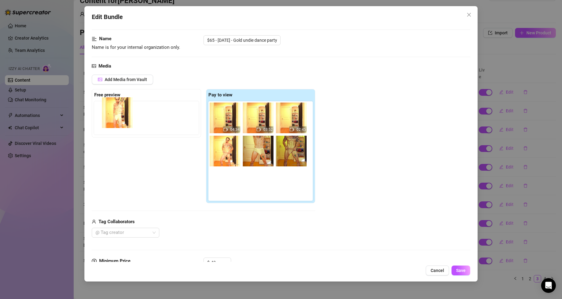
drag, startPoint x: 261, startPoint y: 155, endPoint x: 114, endPoint y: 117, distance: 151.7
click at [115, 117] on div "Free preview Pay to view 04:34 03:52 02:45" at bounding box center [204, 146] width 224 height 114
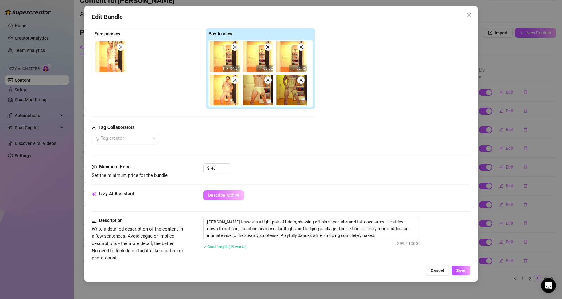
scroll to position [92, 0]
click at [219, 170] on input "40" at bounding box center [221, 167] width 20 height 9
type input "15"
click at [467, 270] on button "Save" at bounding box center [461, 271] width 19 height 10
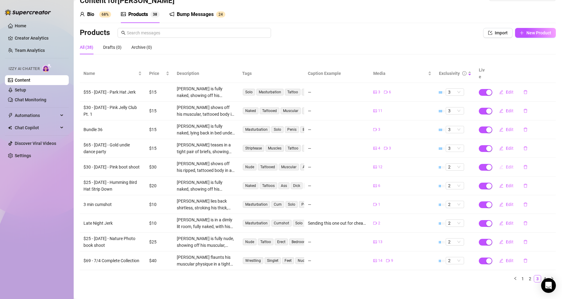
click at [508, 165] on span "Edit" at bounding box center [510, 167] width 8 height 5
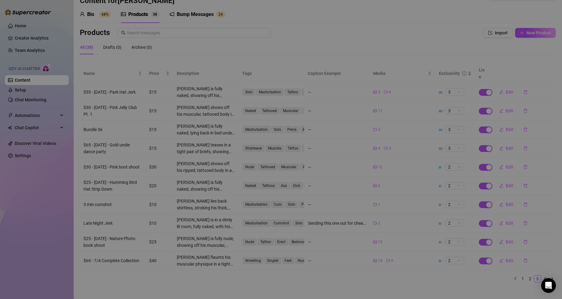
type textarea "Type your message here..."
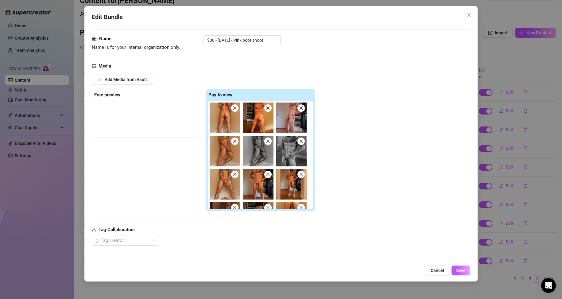
scroll to position [0, 0]
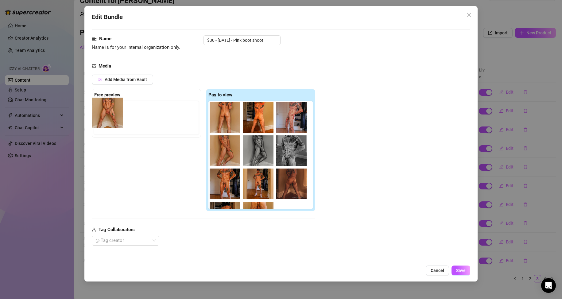
drag, startPoint x: 226, startPoint y: 191, endPoint x: 103, endPoint y: 115, distance: 144.1
click at [103, 115] on div "Free preview Pay to view" at bounding box center [204, 150] width 224 height 122
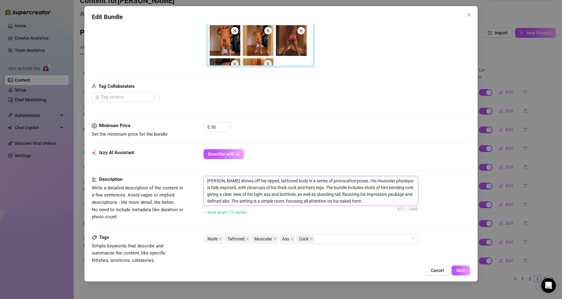
scroll to position [184, 0]
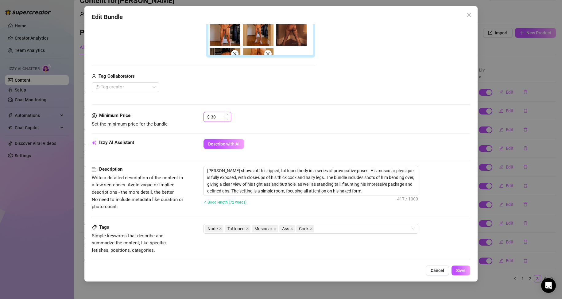
click at [217, 117] on input "30" at bounding box center [221, 116] width 20 height 9
type input "15"
click at [462, 271] on span "Save" at bounding box center [461, 270] width 10 height 5
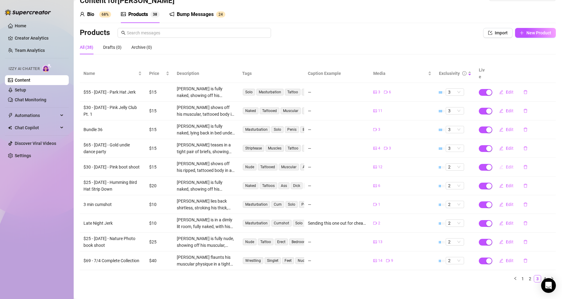
click at [506, 165] on span "Edit" at bounding box center [510, 167] width 8 height 5
type textarea "Type your message here..."
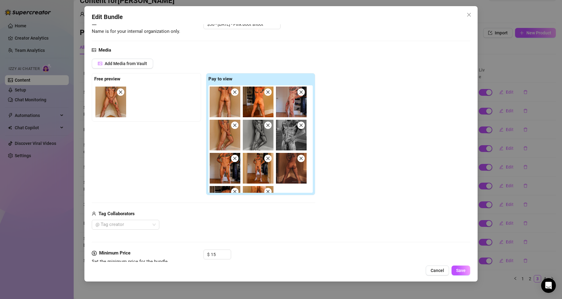
scroll to position [123, 0]
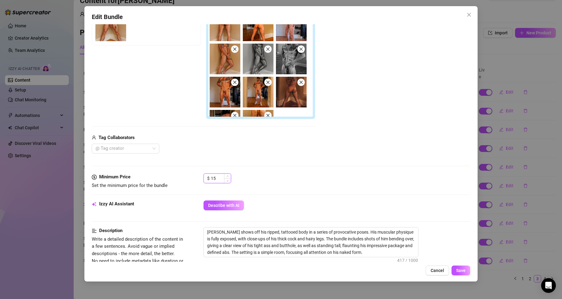
click at [223, 180] on input "15" at bounding box center [221, 178] width 20 height 9
type input "10"
click at [462, 268] on span "Save" at bounding box center [461, 270] width 10 height 5
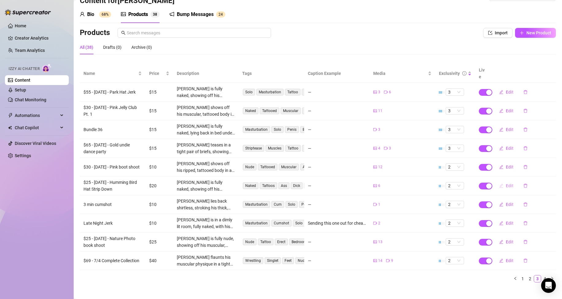
click at [506, 183] on span "Edit" at bounding box center [510, 185] width 8 height 5
type textarea "Type your message here..."
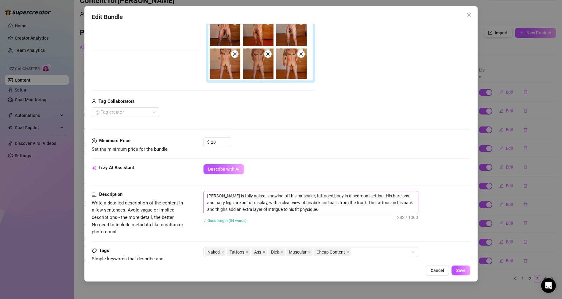
scroll to position [154, 0]
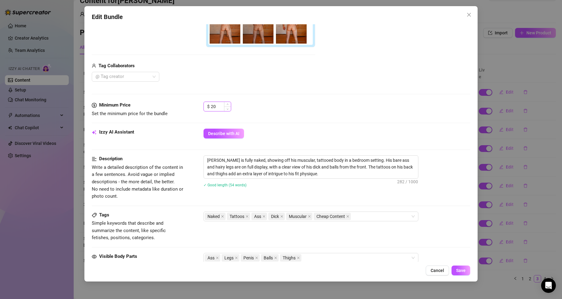
click at [217, 107] on input "20" at bounding box center [221, 106] width 20 height 9
type input "10"
click at [462, 269] on span "Save" at bounding box center [461, 270] width 10 height 5
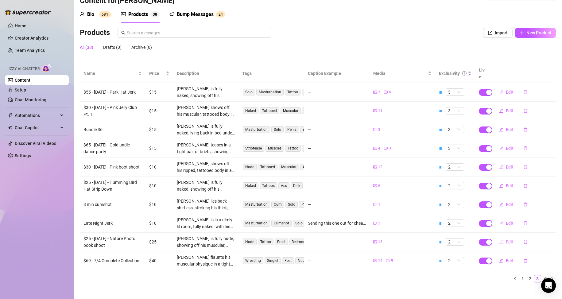
click at [507, 239] on span "Edit" at bounding box center [510, 241] width 8 height 5
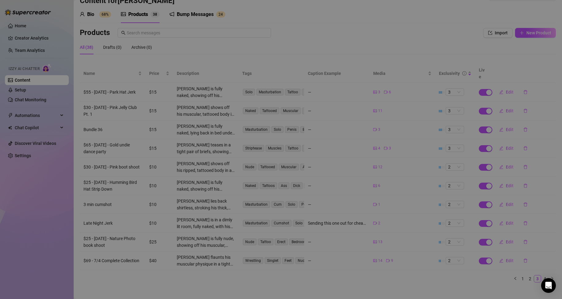
type textarea "Type your message here..."
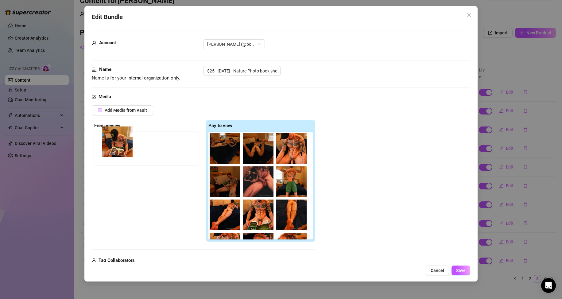
drag, startPoint x: 295, startPoint y: 189, endPoint x: 119, endPoint y: 150, distance: 180.3
click at [119, 150] on div "Free preview Pay to view" at bounding box center [204, 181] width 224 height 122
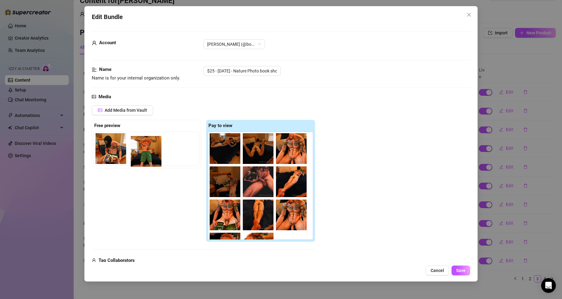
drag, startPoint x: 267, startPoint y: 182, endPoint x: 144, endPoint y: 155, distance: 126.2
click at [144, 155] on div "Free preview Pay to view" at bounding box center [204, 181] width 224 height 122
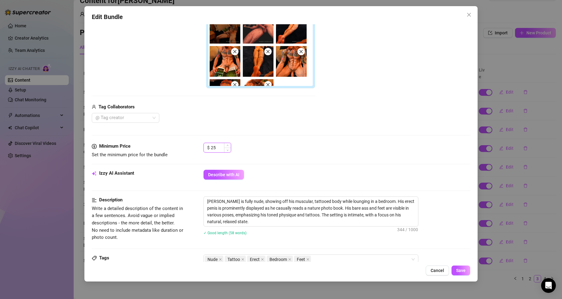
click at [217, 147] on input "25" at bounding box center [221, 147] width 20 height 9
type input "10"
click at [464, 269] on span "Save" at bounding box center [461, 270] width 10 height 5
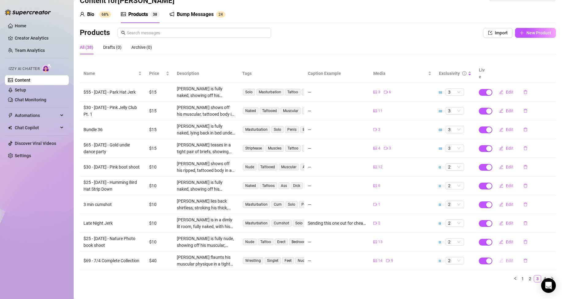
click at [506, 258] on span "Edit" at bounding box center [510, 260] width 8 height 5
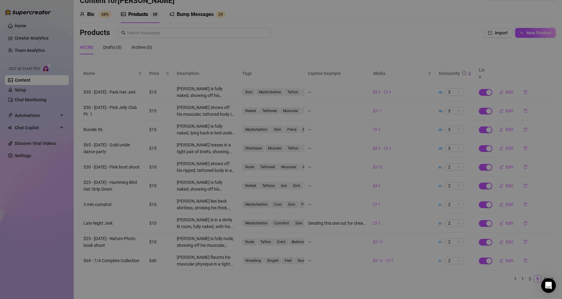
type textarea "Type your message here..."
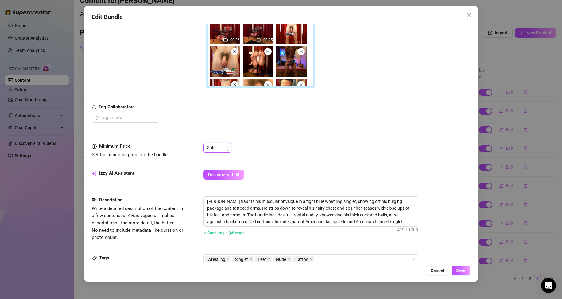
click at [222, 148] on input "40" at bounding box center [221, 147] width 20 height 9
type input "10"
click at [467, 268] on button "Save" at bounding box center [461, 271] width 19 height 10
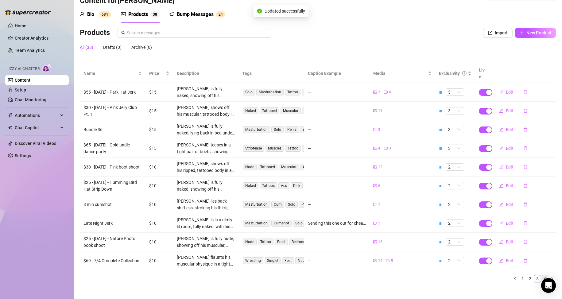
click at [542, 275] on link "4" at bounding box center [545, 278] width 7 height 7
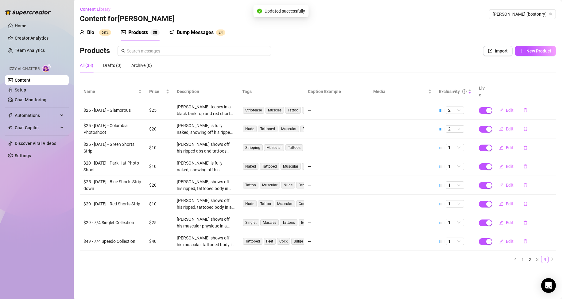
scroll to position [0, 0]
click at [506, 108] on span "Edit" at bounding box center [510, 110] width 8 height 5
type textarea "Type your message here..."
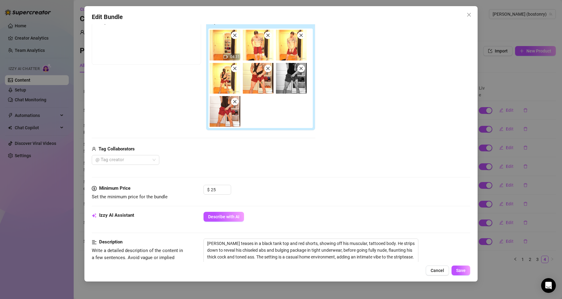
scroll to position [123, 0]
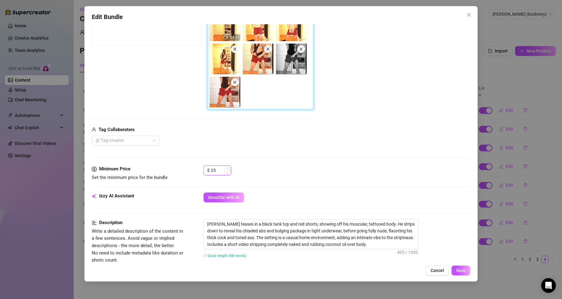
click at [222, 172] on input "25" at bounding box center [221, 170] width 20 height 9
type input "15"
click at [461, 269] on span "Save" at bounding box center [461, 270] width 10 height 5
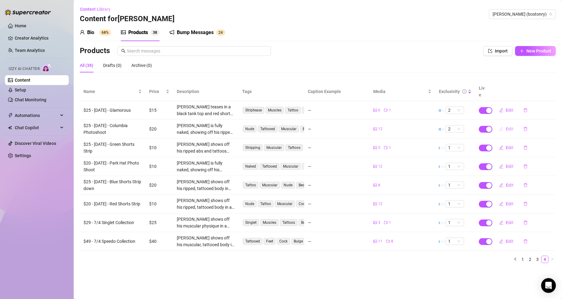
click at [508, 126] on span "Edit" at bounding box center [510, 128] width 8 height 5
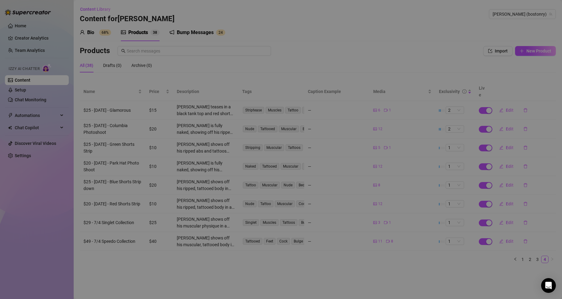
type textarea "Type your message here..."
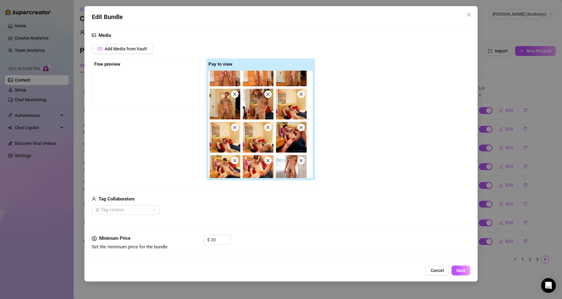
scroll to position [25, 0]
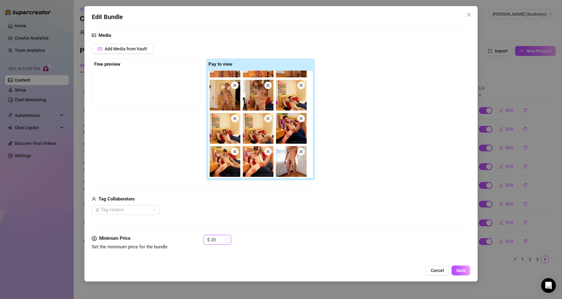
click at [216, 240] on input "20" at bounding box center [221, 239] width 20 height 9
type input "10"
click at [461, 269] on span "Save" at bounding box center [461, 270] width 10 height 5
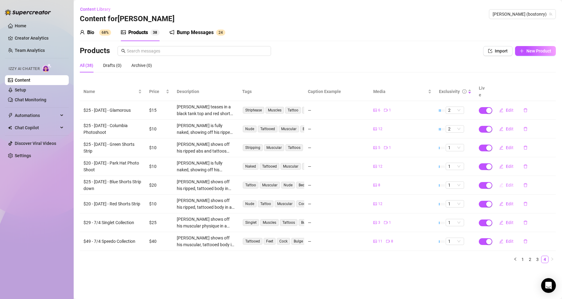
click at [508, 183] on span "Edit" at bounding box center [510, 185] width 8 height 5
type textarea "Type your message here..."
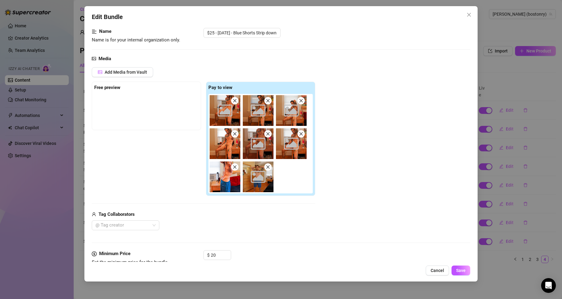
scroll to position [92, 0]
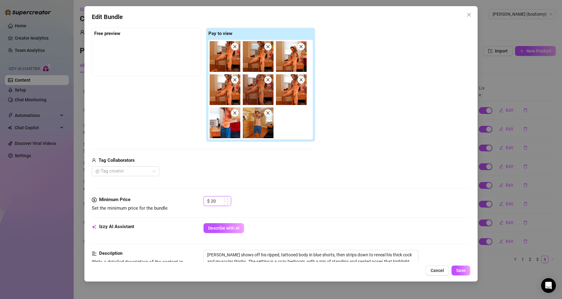
click at [220, 202] on input "20" at bounding box center [221, 201] width 20 height 9
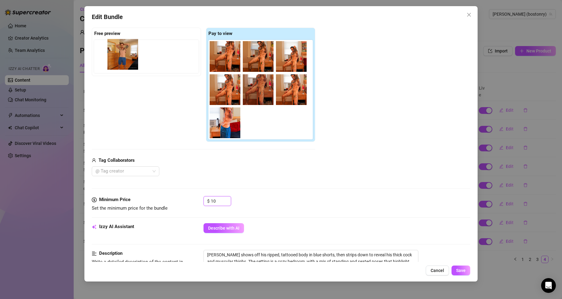
drag, startPoint x: 235, startPoint y: 125, endPoint x: 120, endPoint y: 55, distance: 134.5
click at [121, 55] on div "Free preview Pay to view" at bounding box center [204, 85] width 224 height 114
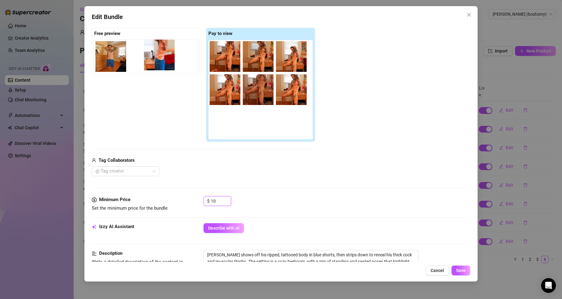
drag, startPoint x: 225, startPoint y: 130, endPoint x: 160, endPoint y: 59, distance: 96.7
click at [157, 60] on div "Free preview Pay to view" at bounding box center [204, 85] width 224 height 114
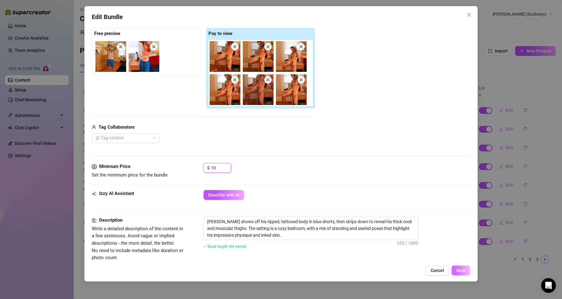
type input "10"
click at [458, 271] on span "Save" at bounding box center [461, 270] width 10 height 5
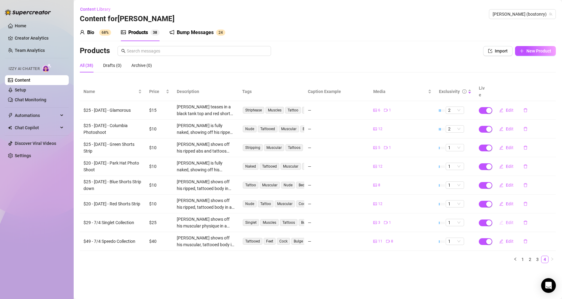
click at [506, 220] on span "Edit" at bounding box center [510, 222] width 8 height 5
type textarea "Type your message here..."
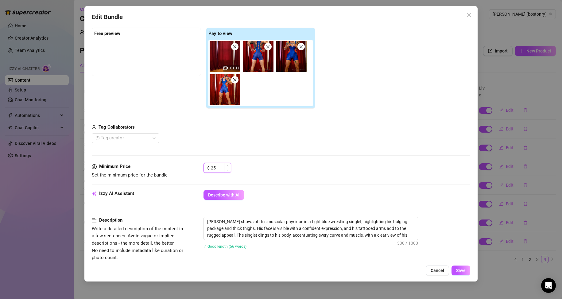
click at [217, 168] on input "25" at bounding box center [221, 167] width 20 height 9
type input "15"
click at [470, 270] on button "Save" at bounding box center [461, 271] width 19 height 10
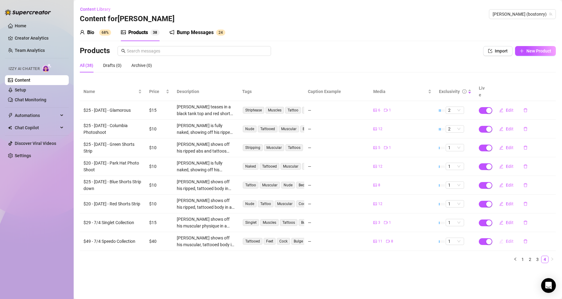
click at [508, 239] on span "Edit" at bounding box center [510, 241] width 8 height 5
type textarea "Type your message here..."
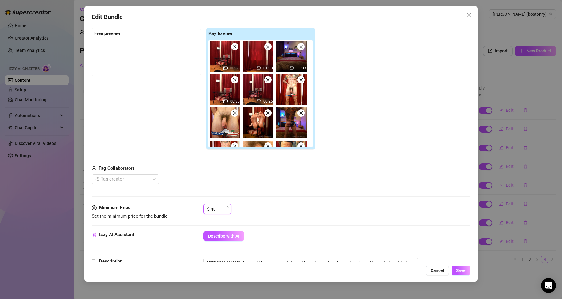
click at [216, 209] on input "40" at bounding box center [221, 208] width 20 height 9
type input "25"
click at [406, 165] on div "Add Media from Vault Free preview Pay to view 00:58 01:30 01:09 00:36 00:25 06:…" at bounding box center [281, 98] width 379 height 171
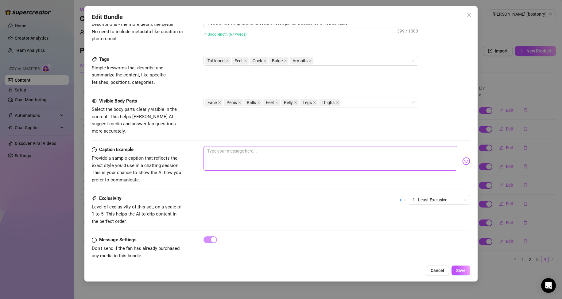
scroll to position [354, 0]
click at [428, 194] on span "1 - Least Exclusive" at bounding box center [440, 198] width 54 height 9
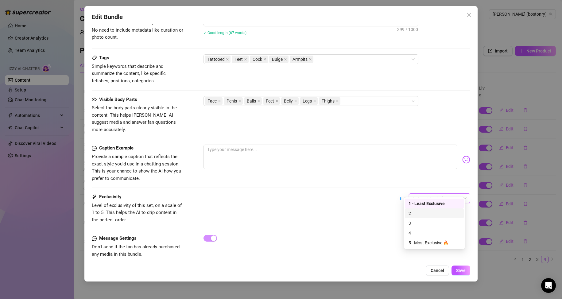
click at [422, 213] on div "2" at bounding box center [435, 213] width 52 height 7
click at [460, 269] on span "Save" at bounding box center [461, 270] width 10 height 5
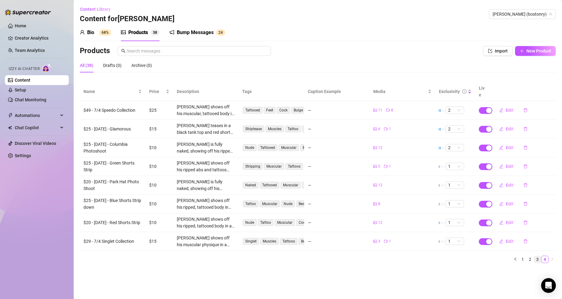
click at [536, 256] on link "3" at bounding box center [537, 259] width 7 height 7
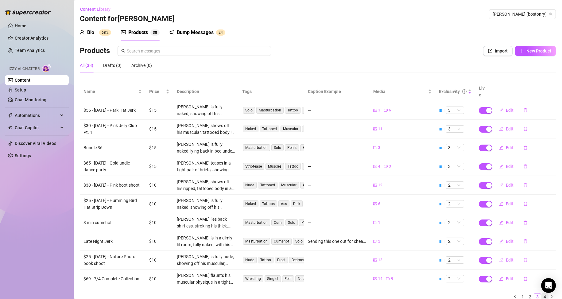
click at [542, 294] on link "4" at bounding box center [545, 297] width 7 height 7
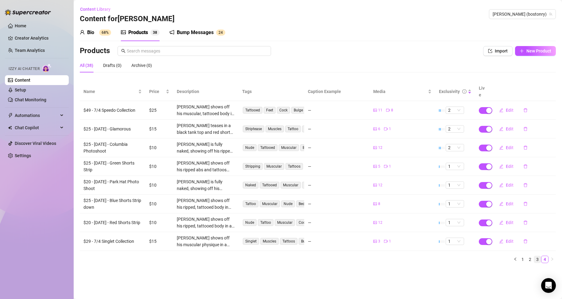
click at [537, 256] on link "3" at bounding box center [537, 259] width 7 height 7
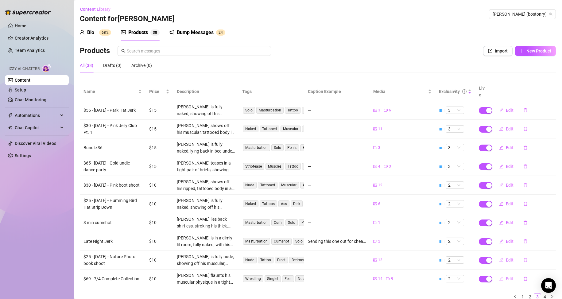
click at [506, 276] on span "Edit" at bounding box center [510, 278] width 8 height 5
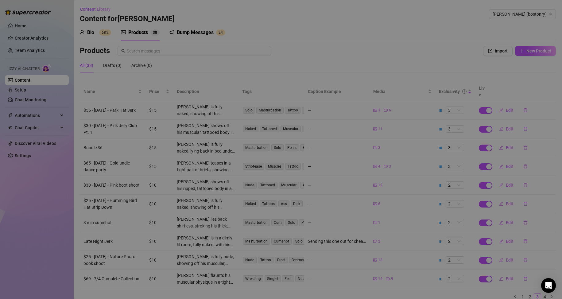
type textarea "Type your message here..."
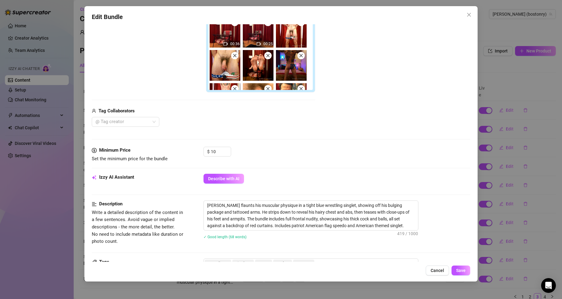
scroll to position [184, 0]
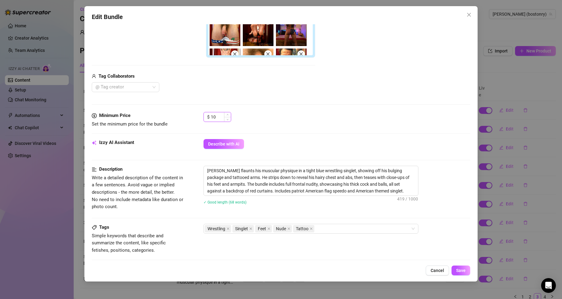
click at [220, 120] on input "10" at bounding box center [221, 116] width 20 height 9
type input "30"
click at [464, 268] on span "Save" at bounding box center [461, 270] width 10 height 5
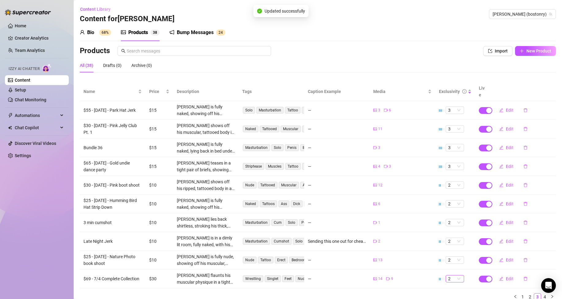
click at [457, 275] on span "2" at bounding box center [455, 278] width 14 height 7
click at [453, 239] on div "3" at bounding box center [450, 241] width 9 height 7
click at [328, 293] on ul "1 2 3 4" at bounding box center [318, 296] width 476 height 7
click at [452, 275] on span "2" at bounding box center [455, 278] width 14 height 7
click at [398, 281] on td "14 9" at bounding box center [403, 279] width 66 height 19
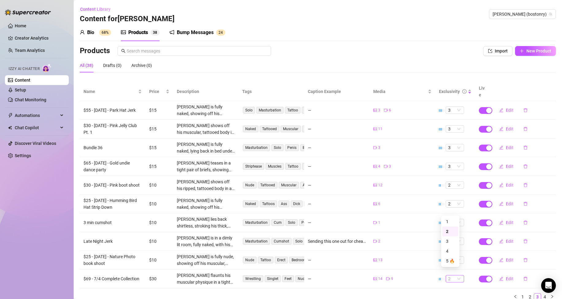
click at [454, 275] on span "2" at bounding box center [455, 278] width 14 height 7
click at [450, 249] on div "4" at bounding box center [450, 251] width 9 height 7
click at [501, 274] on button "Edit" at bounding box center [506, 279] width 24 height 10
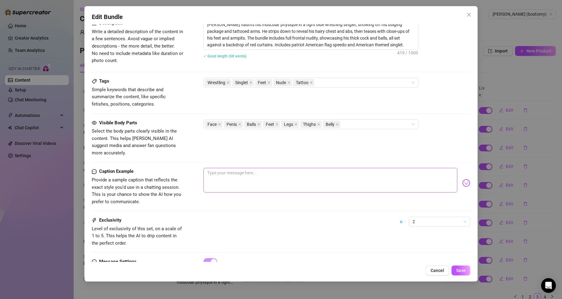
scroll to position [323, 0]
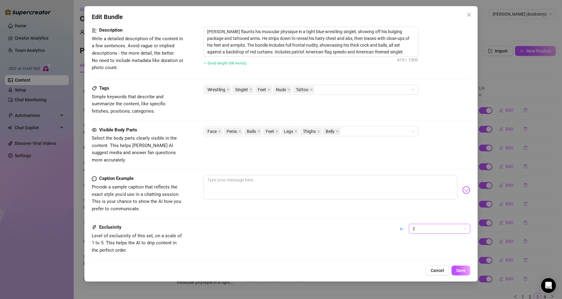
click at [433, 224] on span "2" at bounding box center [440, 228] width 54 height 9
click at [418, 262] on div "4" at bounding box center [435, 263] width 52 height 7
drag, startPoint x: 358, startPoint y: 231, endPoint x: 384, endPoint y: 236, distance: 27.2
click at [358, 231] on div "Exclusivity Level of exclusivity of this set, on a scale of 1 to 5. This helps …" at bounding box center [281, 239] width 379 height 30
click at [465, 272] on span "Save" at bounding box center [461, 270] width 10 height 5
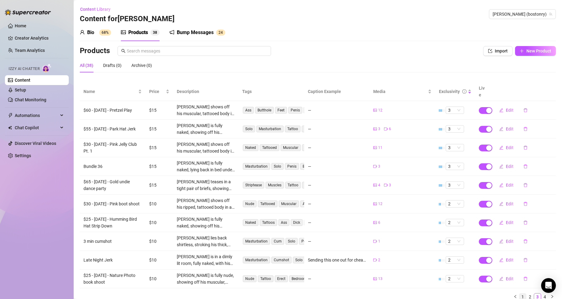
click at [520, 294] on link "1" at bounding box center [523, 297] width 7 height 7
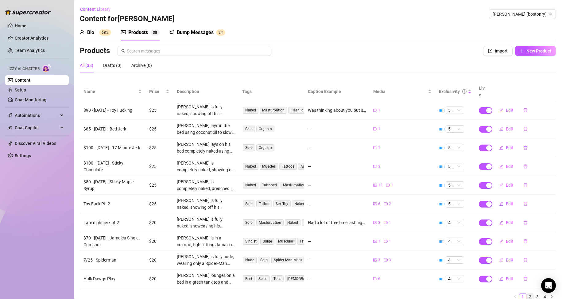
click at [527, 294] on link "2" at bounding box center [530, 297] width 7 height 7
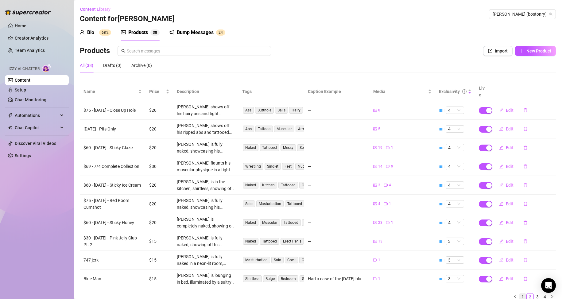
click at [520, 294] on link "1" at bounding box center [523, 297] width 7 height 7
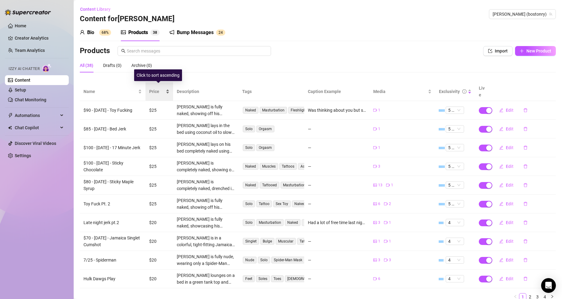
click at [167, 88] on div "Price" at bounding box center [159, 91] width 20 height 7
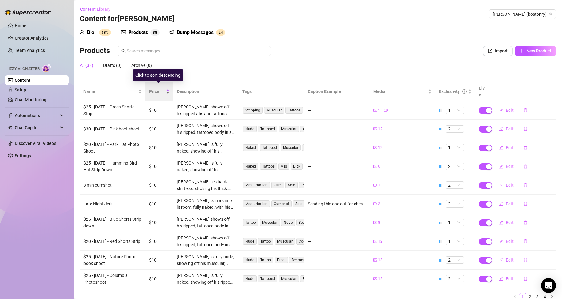
click at [167, 88] on div "Price" at bounding box center [159, 91] width 20 height 7
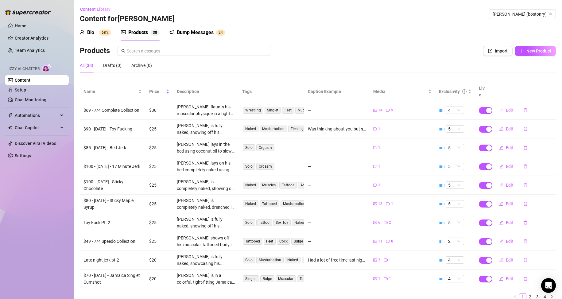
click at [506, 108] on span "Edit" at bounding box center [510, 110] width 8 height 5
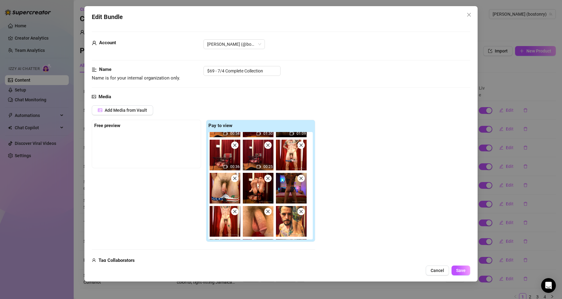
scroll to position [31, 0]
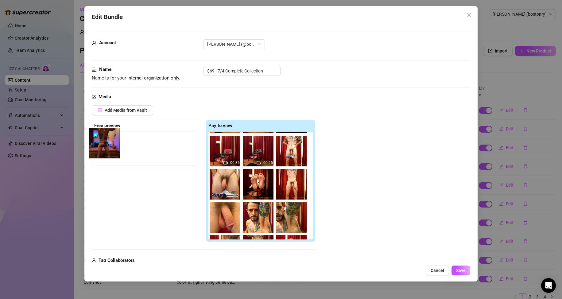
drag, startPoint x: 291, startPoint y: 190, endPoint x: 100, endPoint y: 149, distance: 195.4
click at [100, 149] on div "Free preview Pay to view 00:58 01:30 01:09 00:36 00:25 06:13 01:32 01:22 01:11" at bounding box center [204, 181] width 224 height 122
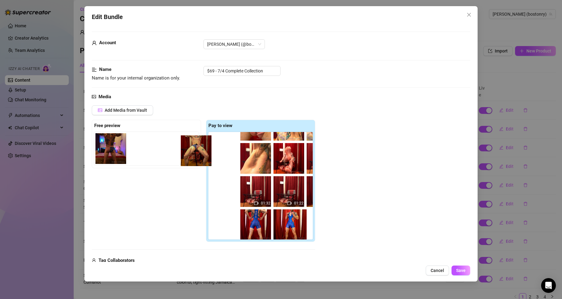
scroll to position [119, 0]
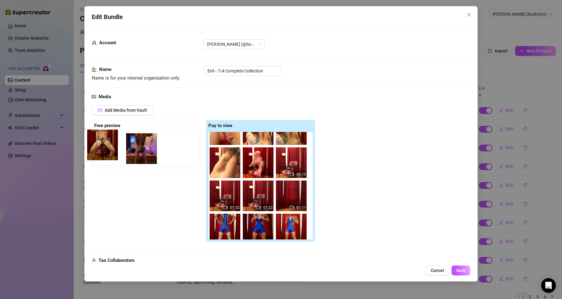
drag, startPoint x: 258, startPoint y: 160, endPoint x: 100, endPoint y: 146, distance: 158.1
click at [100, 146] on div "Free preview Pay to view 00:58 01:30 01:09 00:36 00:25 06:13 01:32 01:22 01:11" at bounding box center [204, 181] width 224 height 122
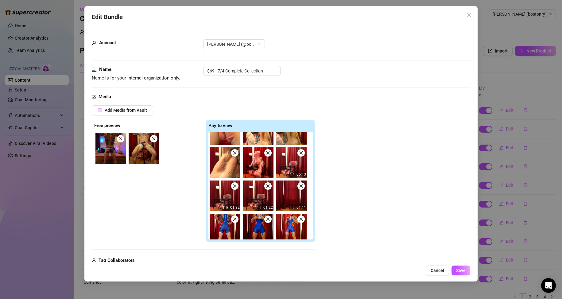
scroll to position [125, 0]
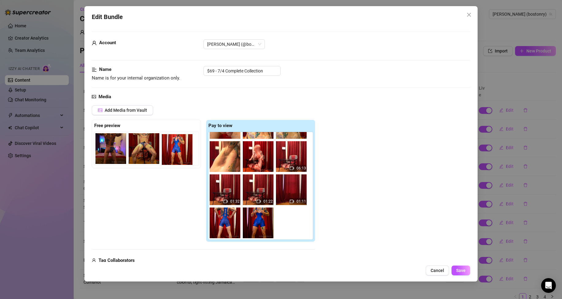
drag, startPoint x: 287, startPoint y: 225, endPoint x: 169, endPoint y: 148, distance: 141.2
click at [169, 148] on div "Free preview Pay to view 00:58 01:30 01:09 00:36 00:25 06:13 01:32 01:22 01:11" at bounding box center [204, 181] width 224 height 122
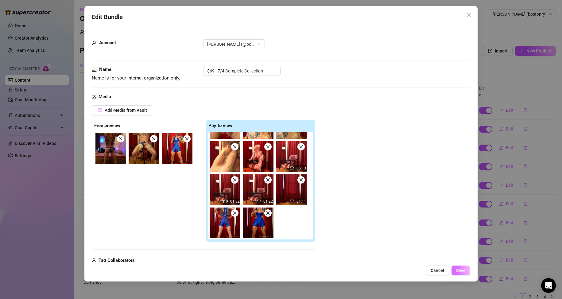
click at [460, 267] on button "Save" at bounding box center [461, 271] width 19 height 10
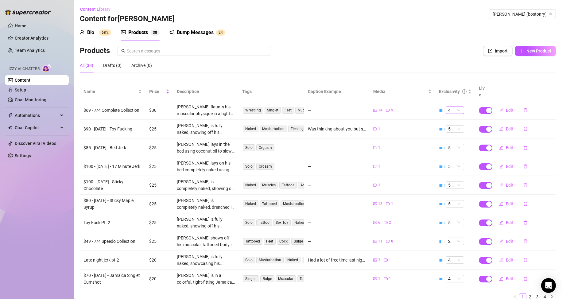
click at [454, 107] on span "4" at bounding box center [455, 110] width 14 height 7
click at [453, 152] on div "5 🔥" at bounding box center [450, 153] width 9 height 7
click at [506, 126] on span "Edit" at bounding box center [510, 128] width 8 height 5
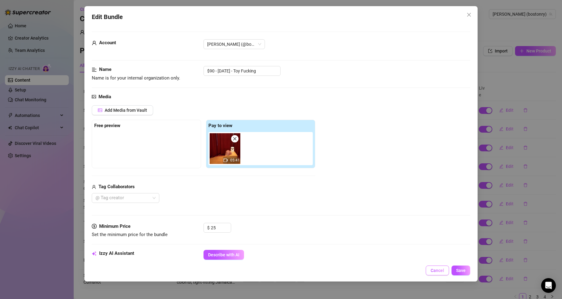
click at [445, 271] on button "Cancel" at bounding box center [437, 271] width 23 height 10
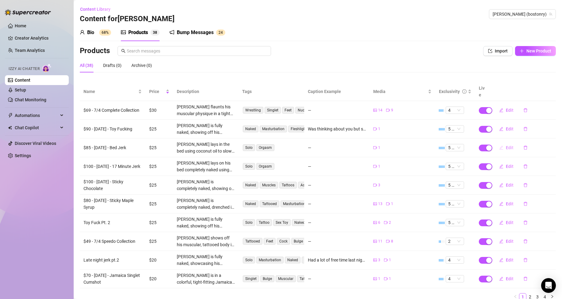
click at [500, 143] on button "Edit" at bounding box center [506, 148] width 24 height 10
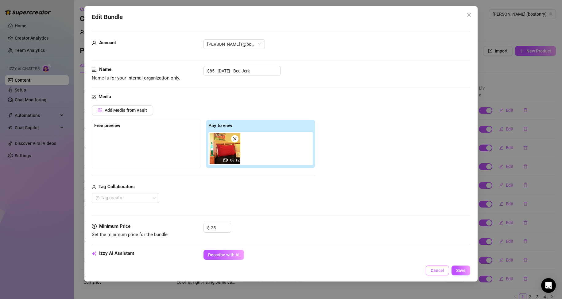
click at [444, 270] on span "Cancel" at bounding box center [438, 270] width 14 height 5
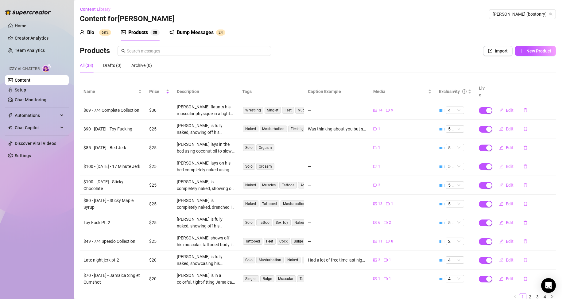
click at [501, 162] on button "Edit" at bounding box center [506, 167] width 24 height 10
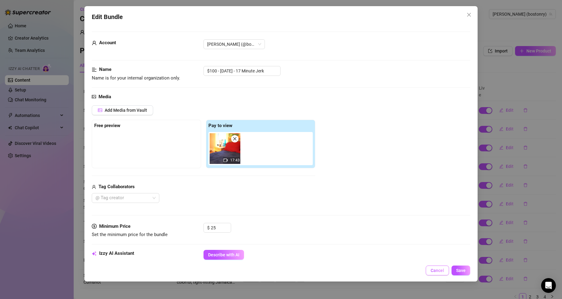
click at [440, 272] on span "Cancel" at bounding box center [438, 270] width 14 height 5
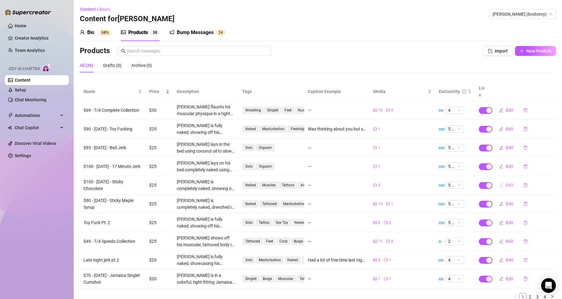
click at [506, 183] on span "Edit" at bounding box center [510, 185] width 8 height 5
type textarea "Type your message here..."
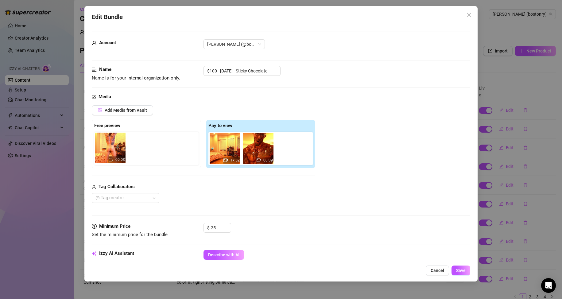
drag, startPoint x: 294, startPoint y: 152, endPoint x: 111, endPoint y: 151, distance: 183.3
click at [111, 151] on div "Free preview Pay to view 17:52 00:09 00:03" at bounding box center [204, 144] width 224 height 49
click at [219, 225] on input "25" at bounding box center [221, 227] width 20 height 9
click at [218, 230] on input "30" at bounding box center [221, 227] width 20 height 9
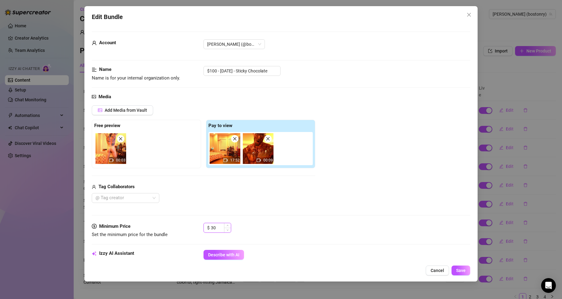
click at [218, 230] on input "30" at bounding box center [221, 227] width 20 height 9
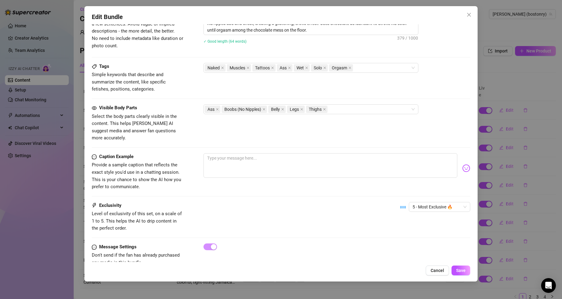
scroll to position [250, 0]
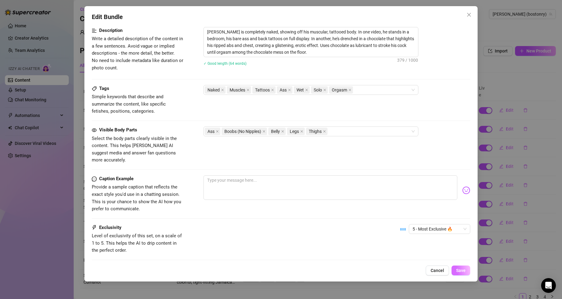
type input "35"
click at [462, 271] on span "Save" at bounding box center [461, 270] width 10 height 5
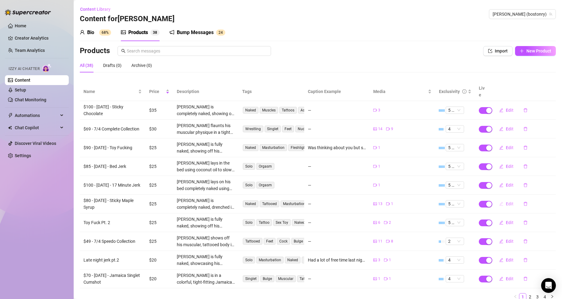
click at [506, 201] on span "Edit" at bounding box center [510, 203] width 8 height 5
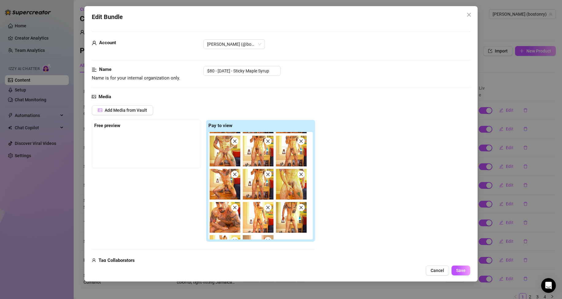
scroll to position [58, 0]
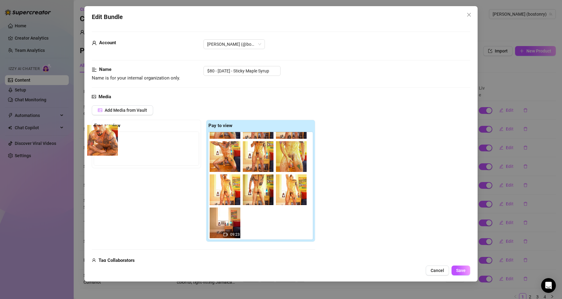
drag, startPoint x: 231, startPoint y: 199, endPoint x: 105, endPoint y: 148, distance: 135.7
click at [105, 148] on div "Free preview Pay to view 09:23" at bounding box center [204, 181] width 224 height 122
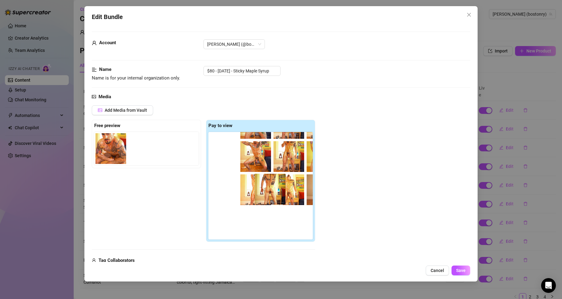
drag, startPoint x: 255, startPoint y: 196, endPoint x: 265, endPoint y: 194, distance: 10.5
click at [265, 194] on div "09:23" at bounding box center [261, 185] width 107 height 107
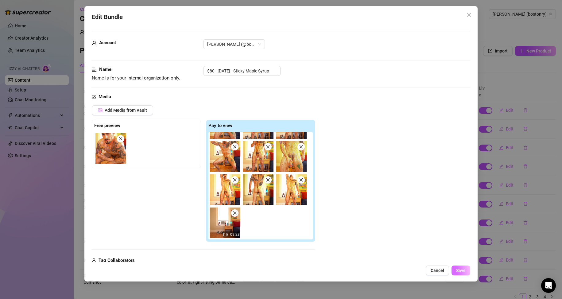
click at [464, 271] on span "Save" at bounding box center [461, 270] width 10 height 5
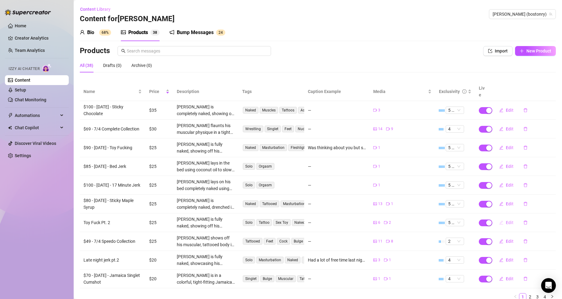
click at [506, 220] on span "Edit" at bounding box center [510, 222] width 8 height 5
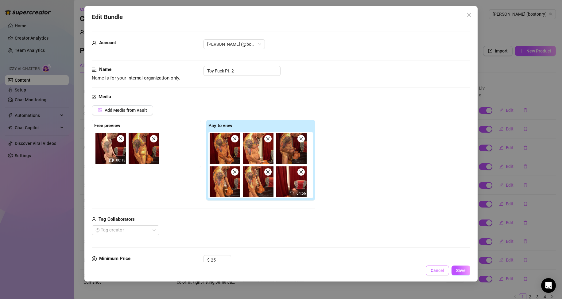
click at [441, 269] on span "Cancel" at bounding box center [438, 270] width 14 height 5
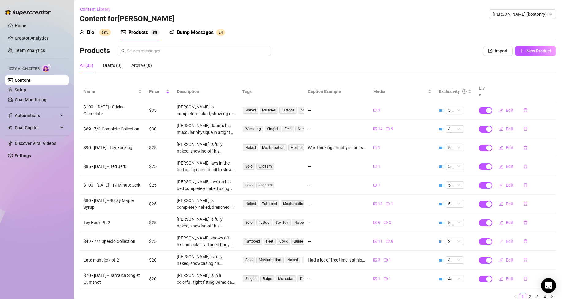
click at [506, 239] on span "Edit" at bounding box center [510, 241] width 8 height 5
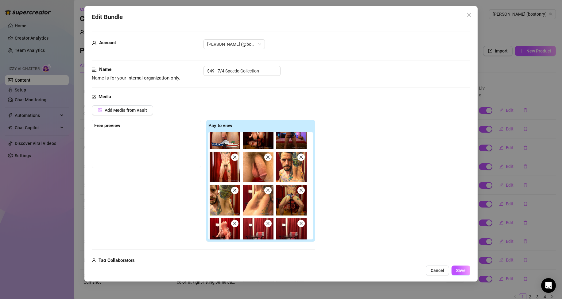
scroll to position [92, 0]
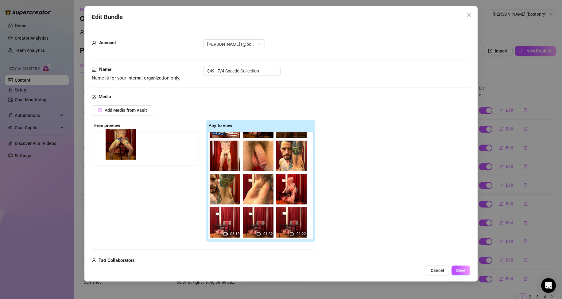
drag, startPoint x: 291, startPoint y: 186, endPoint x: 119, endPoint y: 142, distance: 177.9
click at [119, 142] on div "Free preview Pay to view 00:58 01:30 01:09 00:36 00:25 06:13 01:32 01:22" at bounding box center [204, 181] width 224 height 122
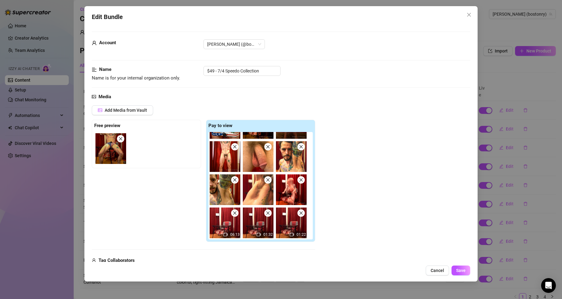
scroll to position [91, 0]
click at [460, 270] on span "Save" at bounding box center [461, 270] width 10 height 5
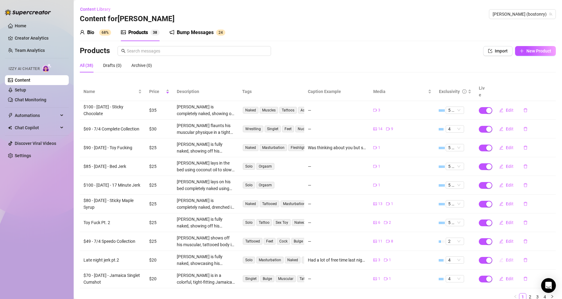
click at [506, 258] on span "Edit" at bounding box center [510, 260] width 8 height 5
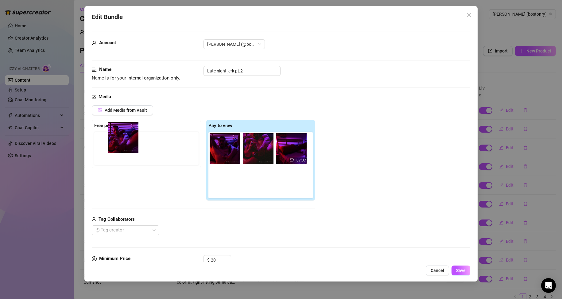
drag, startPoint x: 202, startPoint y: 154, endPoint x: 118, endPoint y: 146, distance: 84.2
click at [119, 146] on div "Free preview Pay to view 07:37" at bounding box center [204, 160] width 224 height 81
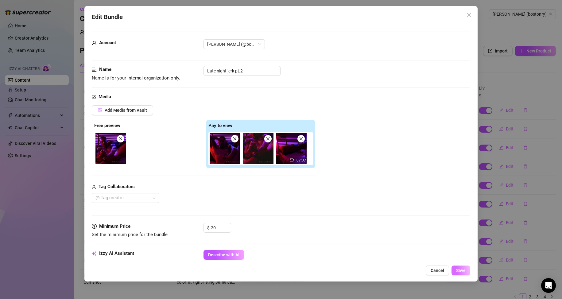
click at [462, 269] on span "Save" at bounding box center [461, 270] width 10 height 5
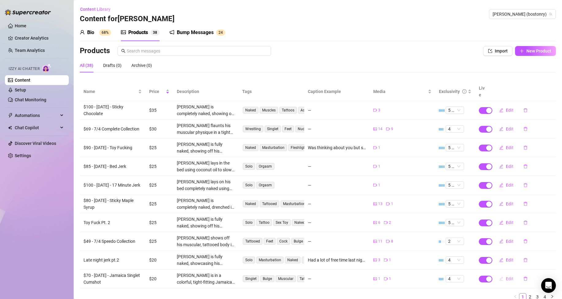
click at [506, 276] on span "Edit" at bounding box center [510, 278] width 8 height 5
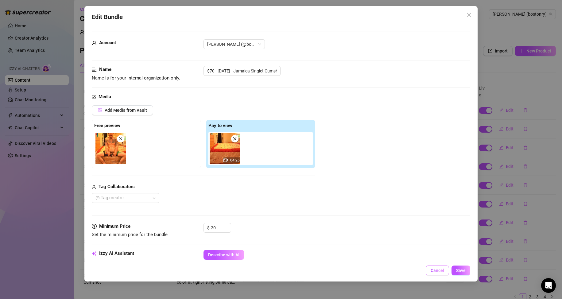
click at [438, 271] on span "Cancel" at bounding box center [438, 270] width 14 height 5
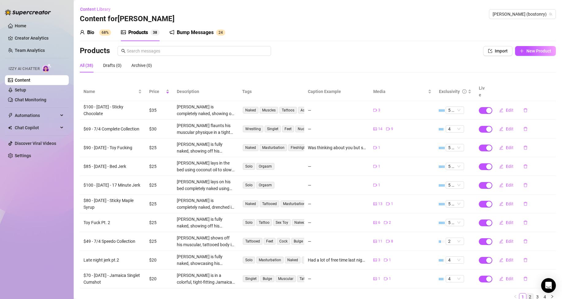
click at [527, 294] on link "2" at bounding box center [530, 297] width 7 height 7
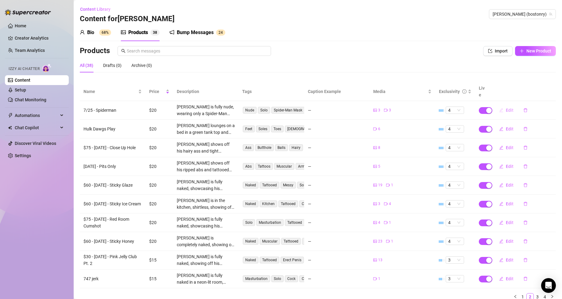
click at [506, 108] on span "Edit" at bounding box center [510, 110] width 8 height 5
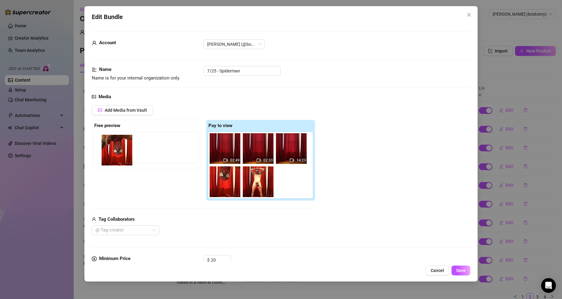
drag, startPoint x: 225, startPoint y: 193, endPoint x: 109, endPoint y: 158, distance: 122.0
click at [109, 158] on div "Free preview Pay to view 02:49 02:33 14:23" at bounding box center [204, 160] width 224 height 81
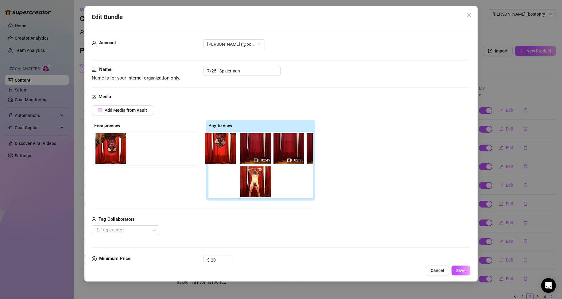
drag, startPoint x: 228, startPoint y: 182, endPoint x: 226, endPoint y: 144, distance: 37.6
click at [226, 144] on div "02:49 02:33 14:23" at bounding box center [261, 165] width 107 height 66
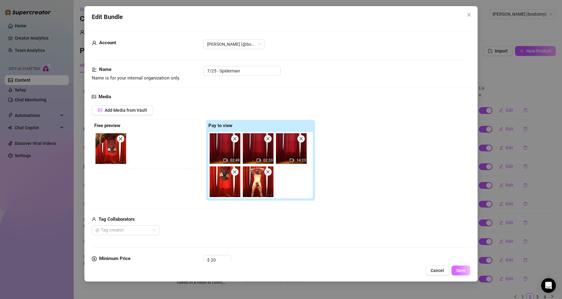
click at [458, 271] on span "Save" at bounding box center [461, 270] width 10 height 5
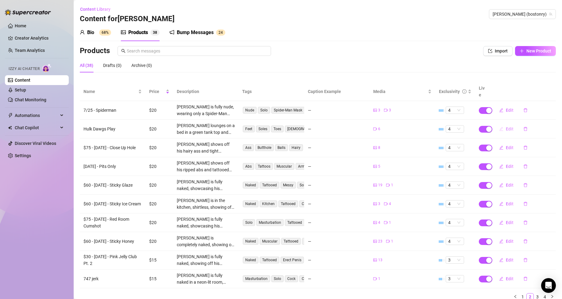
click at [506, 126] on span "Edit" at bounding box center [510, 128] width 8 height 5
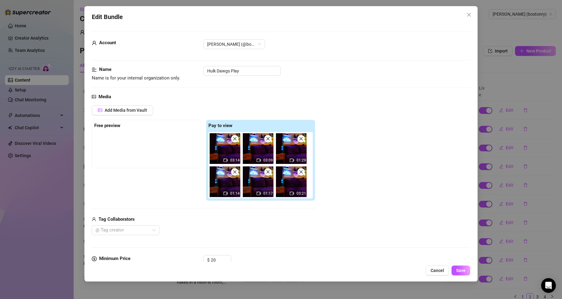
scroll to position [31, 0]
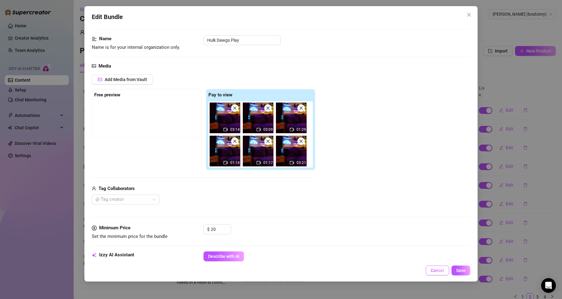
click at [437, 270] on span "Cancel" at bounding box center [438, 270] width 14 height 5
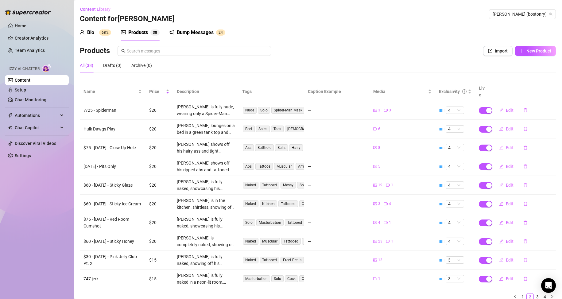
click at [501, 143] on button "Edit" at bounding box center [506, 148] width 24 height 10
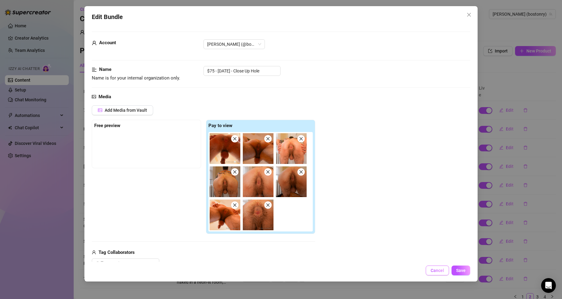
click at [438, 273] on span "Cancel" at bounding box center [438, 270] width 14 height 5
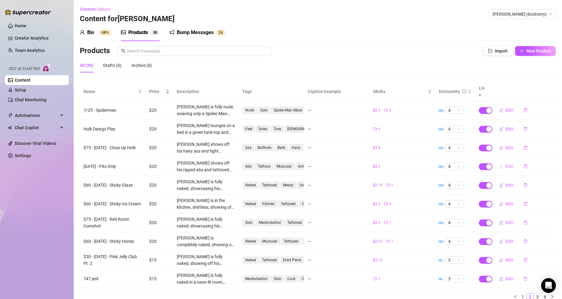
click at [500, 162] on button "Edit" at bounding box center [506, 167] width 24 height 10
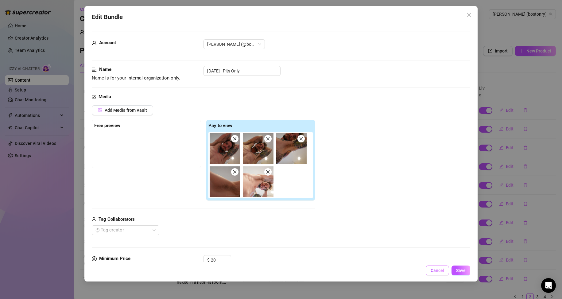
click at [438, 271] on span "Cancel" at bounding box center [438, 270] width 14 height 5
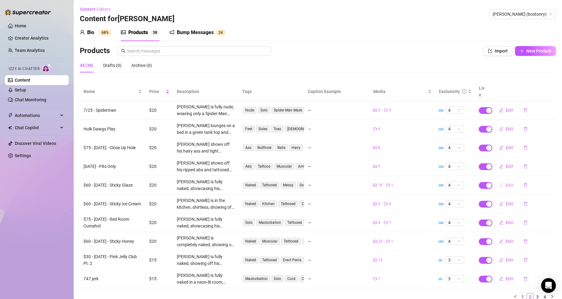
click at [500, 180] on button "Edit" at bounding box center [506, 185] width 24 height 10
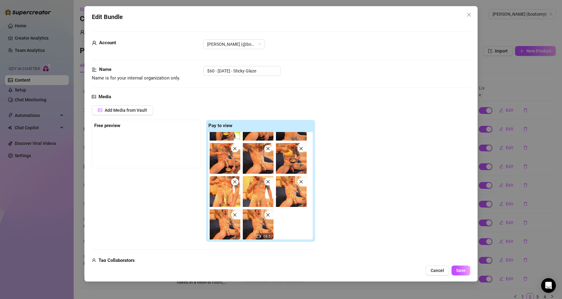
scroll to position [125, 0]
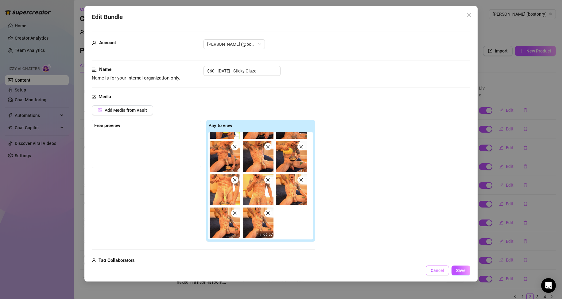
click at [434, 272] on span "Cancel" at bounding box center [438, 270] width 14 height 5
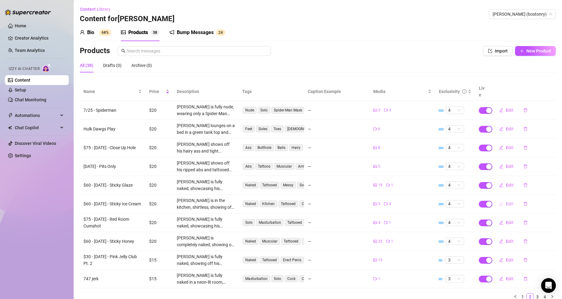
click at [506, 201] on span "Edit" at bounding box center [510, 203] width 8 height 5
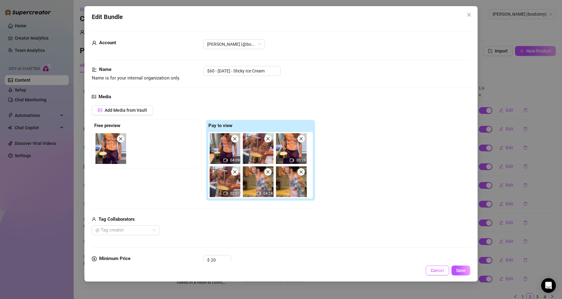
click at [440, 270] on span "Cancel" at bounding box center [438, 270] width 14 height 5
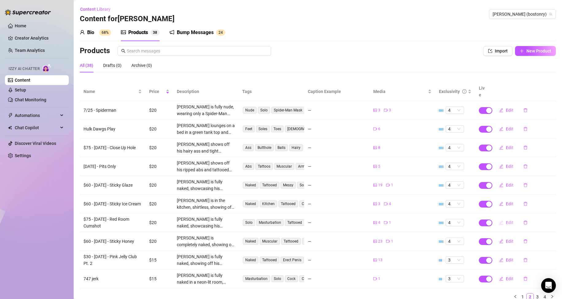
click at [506, 220] on span "Edit" at bounding box center [510, 222] width 8 height 5
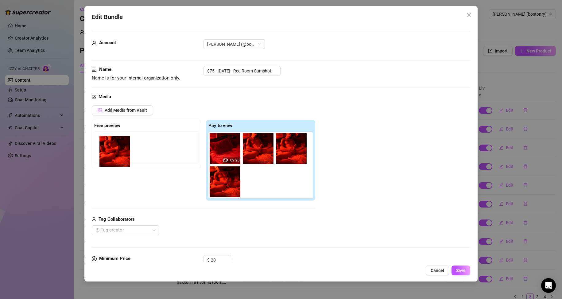
drag, startPoint x: 229, startPoint y: 189, endPoint x: 115, endPoint y: 158, distance: 118.4
click at [115, 158] on div "Free preview Pay to view 09:20" at bounding box center [204, 160] width 224 height 81
drag, startPoint x: 203, startPoint y: 177, endPoint x: 104, endPoint y: 150, distance: 102.5
click at [104, 150] on div "Free preview Pay to view 09:20" at bounding box center [204, 160] width 224 height 81
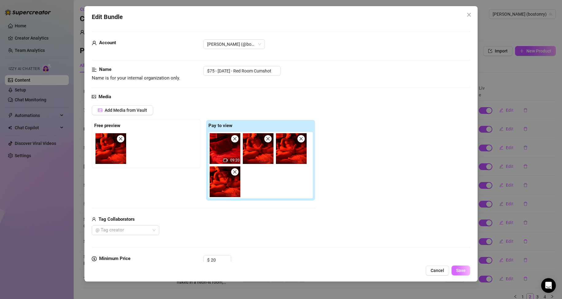
click at [461, 268] on span "Save" at bounding box center [461, 270] width 10 height 5
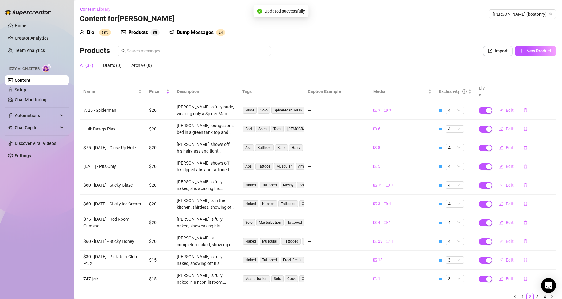
click at [506, 239] on span "Edit" at bounding box center [510, 241] width 8 height 5
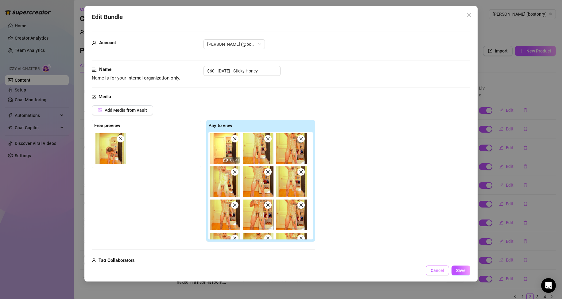
click at [435, 271] on span "Cancel" at bounding box center [438, 270] width 14 height 5
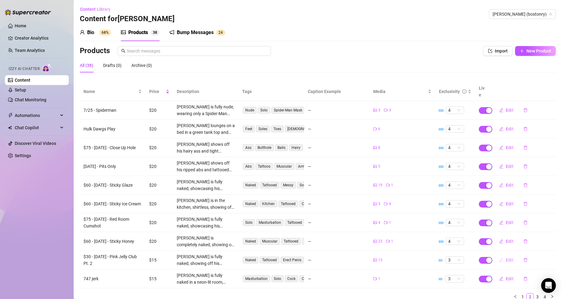
click at [507, 255] on button "Edit" at bounding box center [506, 260] width 24 height 10
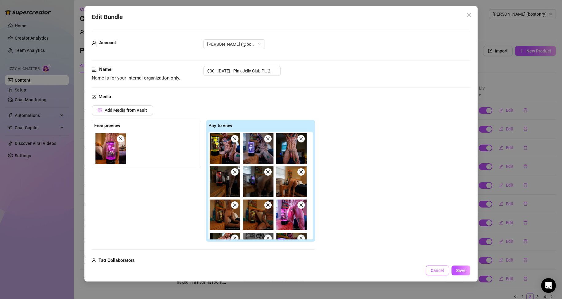
click at [441, 270] on span "Cancel" at bounding box center [438, 270] width 14 height 5
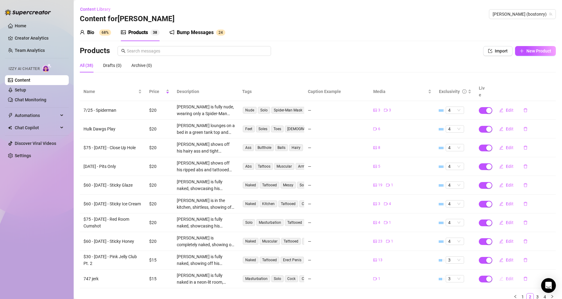
click at [501, 274] on button "Edit" at bounding box center [506, 279] width 24 height 10
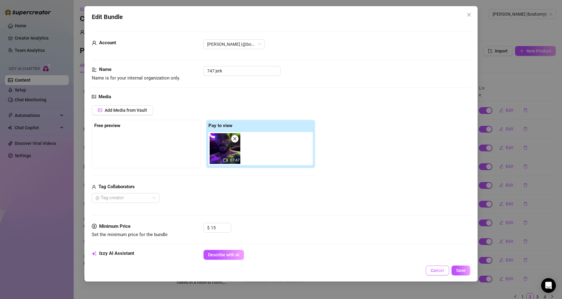
click at [445, 271] on button "Cancel" at bounding box center [437, 271] width 23 height 10
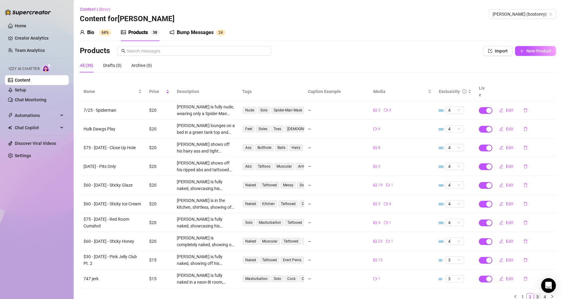
click at [534, 294] on link "3" at bounding box center [537, 297] width 7 height 7
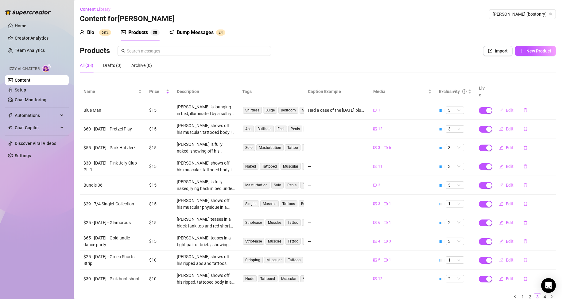
click at [500, 105] on button "Edit" at bounding box center [506, 110] width 24 height 10
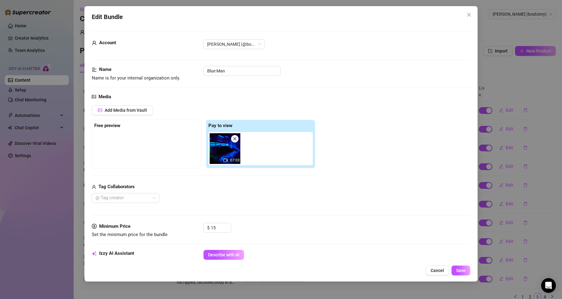
click at [432, 270] on button "Cancel" at bounding box center [437, 271] width 23 height 10
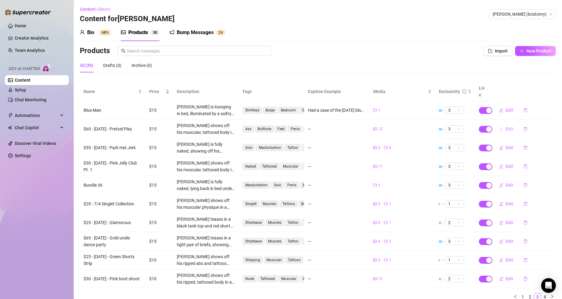
click at [499, 127] on icon "edit" at bounding box center [501, 129] width 4 height 4
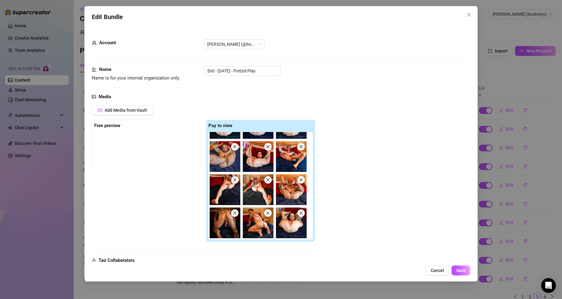
scroll to position [0, 0]
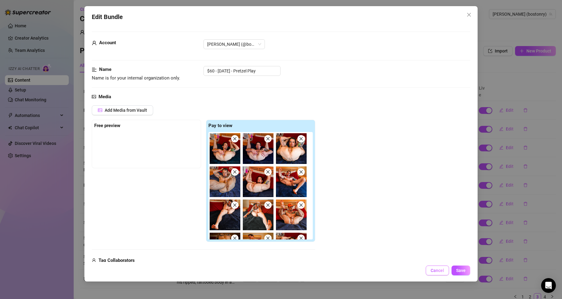
click at [442, 273] on span "Cancel" at bounding box center [438, 270] width 14 height 5
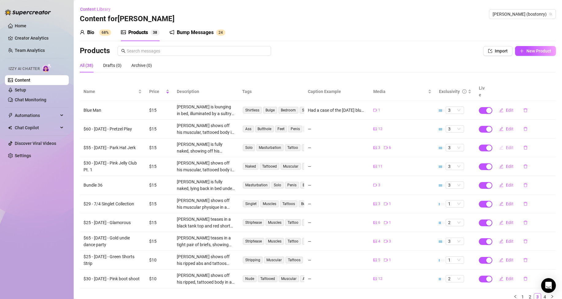
click at [506, 145] on span "Edit" at bounding box center [510, 147] width 8 height 5
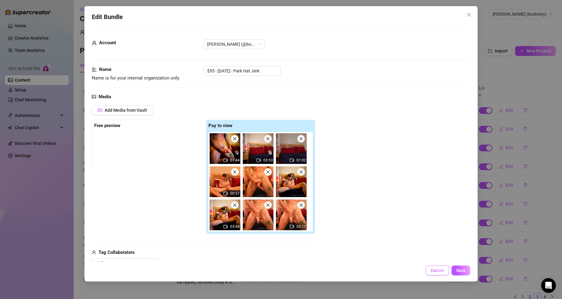
click at [438, 270] on span "Cancel" at bounding box center [438, 270] width 14 height 5
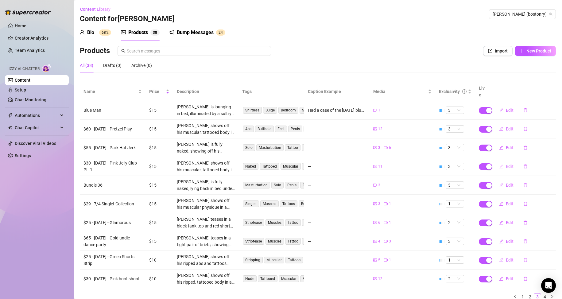
click at [506, 164] on span "Edit" at bounding box center [510, 166] width 8 height 5
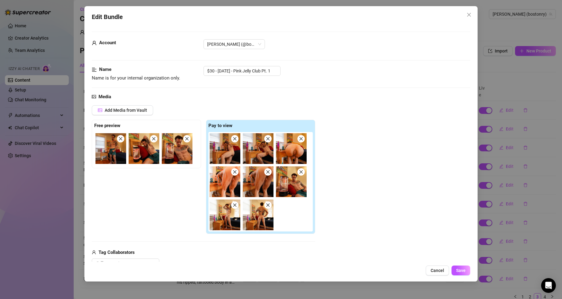
click at [439, 267] on button "Cancel" at bounding box center [437, 271] width 23 height 10
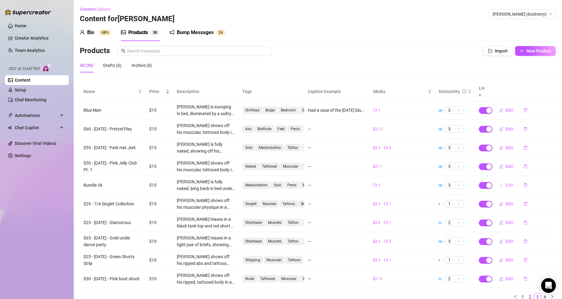
click at [501, 180] on button "Edit" at bounding box center [506, 185] width 24 height 10
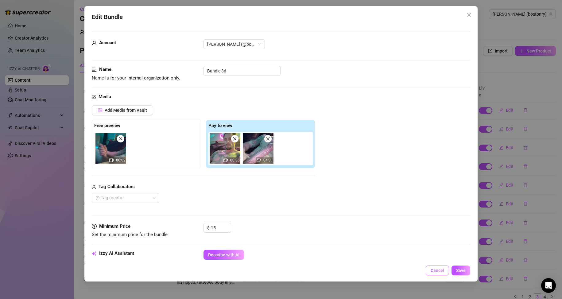
click at [438, 269] on span "Cancel" at bounding box center [438, 270] width 14 height 5
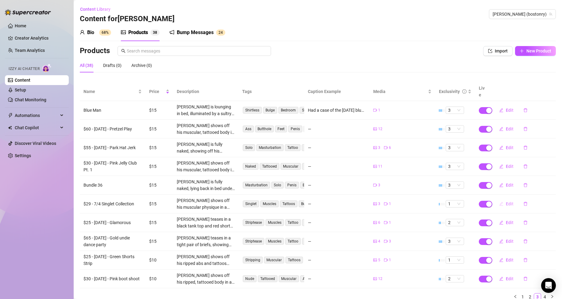
click at [506, 201] on span "Edit" at bounding box center [510, 203] width 8 height 5
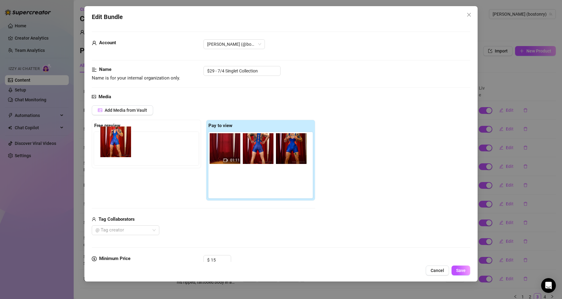
drag, startPoint x: 203, startPoint y: 181, endPoint x: 109, endPoint y: 147, distance: 100.2
click at [109, 147] on div "Free preview Pay to view 01:11" at bounding box center [204, 160] width 224 height 81
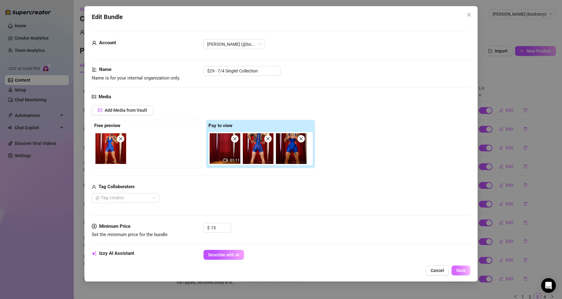
click at [460, 269] on span "Save" at bounding box center [461, 270] width 10 height 5
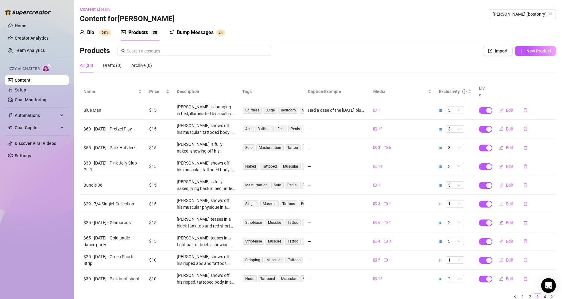
click at [506, 201] on span "Edit" at bounding box center [510, 203] width 8 height 5
type textarea "Type your message here..."
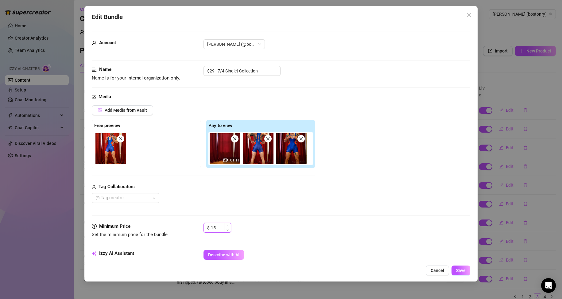
click at [221, 231] on input "15" at bounding box center [221, 227] width 20 height 9
type input "10"
click at [457, 270] on span "Save" at bounding box center [461, 270] width 10 height 5
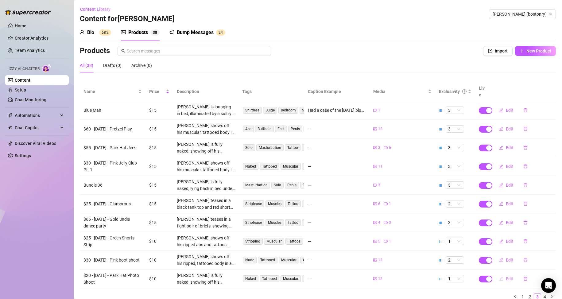
click at [506, 276] on span "Edit" at bounding box center [510, 278] width 8 height 5
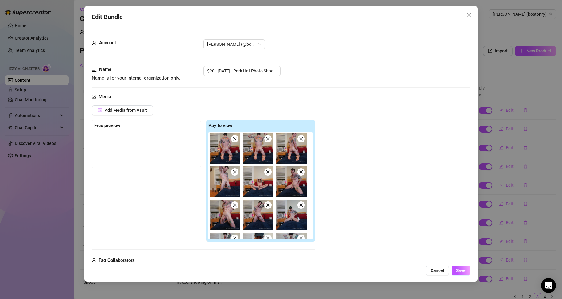
scroll to position [25, 0]
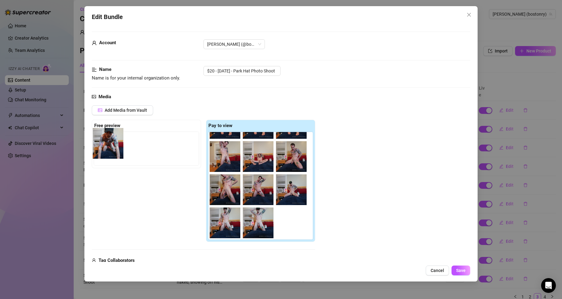
drag, startPoint x: 225, startPoint y: 210, endPoint x: 107, endPoint y: 150, distance: 132.5
click at [107, 150] on div "Free preview Pay to view" at bounding box center [204, 181] width 224 height 122
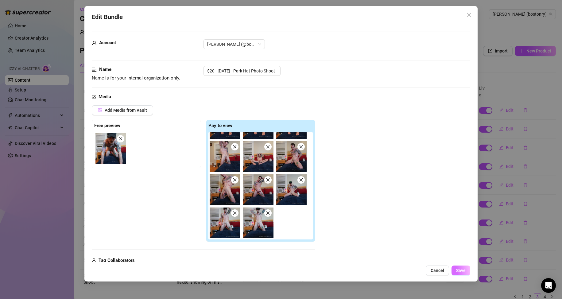
click at [459, 270] on span "Save" at bounding box center [461, 270] width 10 height 5
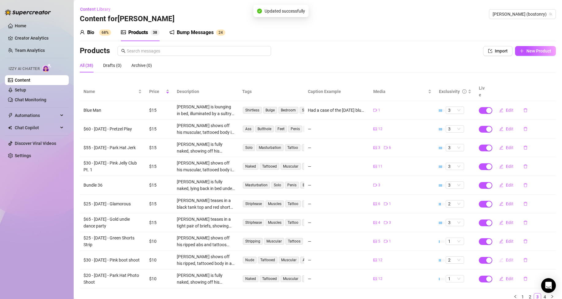
click at [506, 258] on span "Edit" at bounding box center [510, 260] width 8 height 5
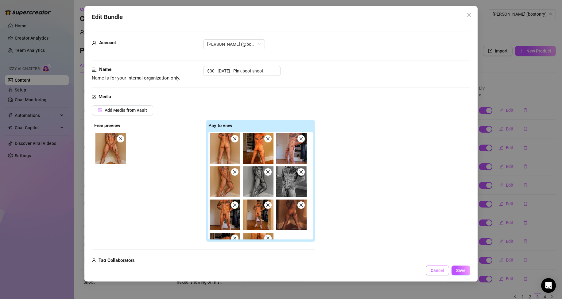
click at [442, 269] on span "Cancel" at bounding box center [438, 270] width 14 height 5
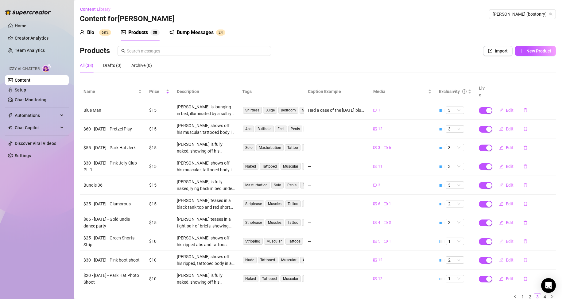
click at [506, 239] on span "Edit" at bounding box center [510, 241] width 8 height 5
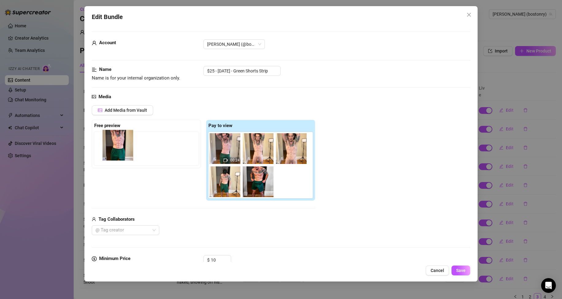
drag, startPoint x: 296, startPoint y: 189, endPoint x: 109, endPoint y: 149, distance: 191.1
click at [109, 149] on div "Free preview Pay to view 00:24" at bounding box center [204, 160] width 224 height 81
click at [460, 270] on span "Save" at bounding box center [461, 270] width 10 height 5
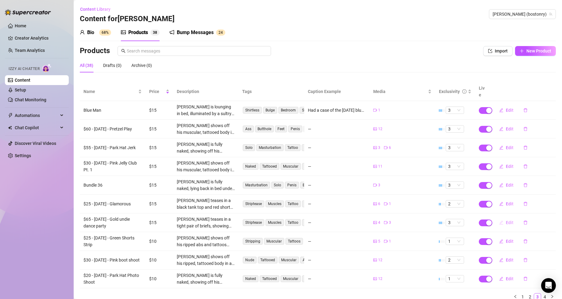
click at [507, 220] on span "Edit" at bounding box center [510, 222] width 8 height 5
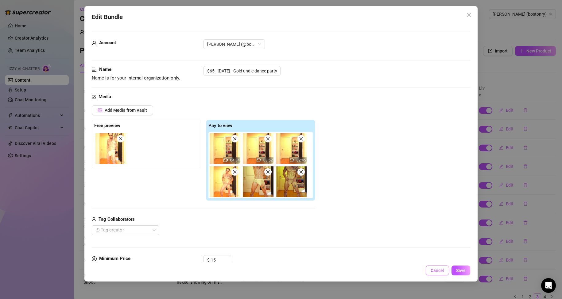
click at [436, 273] on span "Cancel" at bounding box center [438, 270] width 14 height 5
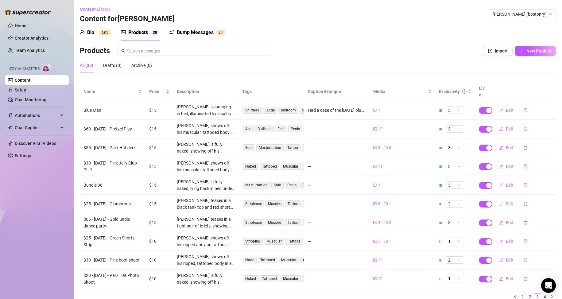
click at [509, 199] on button "Edit" at bounding box center [506, 204] width 24 height 10
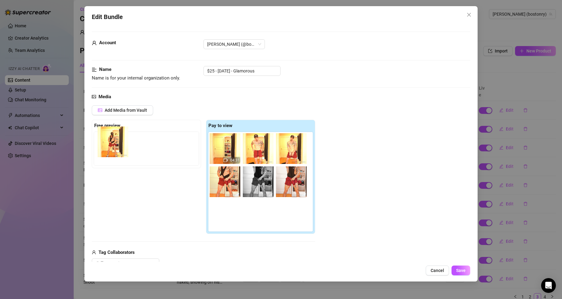
drag, startPoint x: 226, startPoint y: 189, endPoint x: 111, endPoint y: 149, distance: 121.6
click at [111, 149] on div "Free preview Pay to view 04:31" at bounding box center [204, 177] width 224 height 114
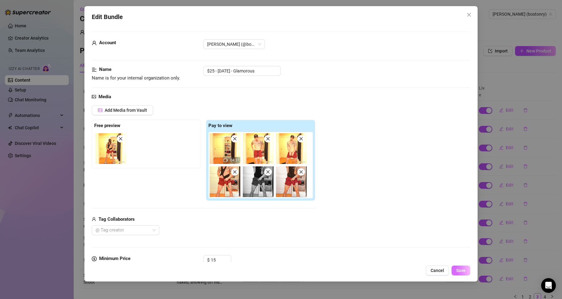
click at [462, 271] on span "Save" at bounding box center [461, 270] width 10 height 5
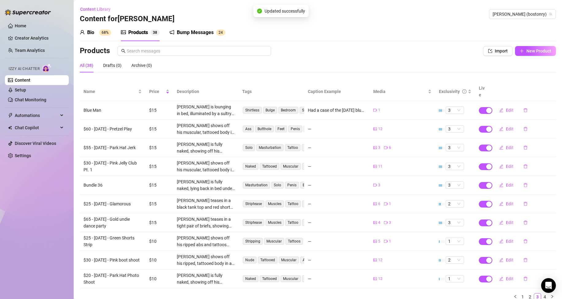
scroll to position [18, 0]
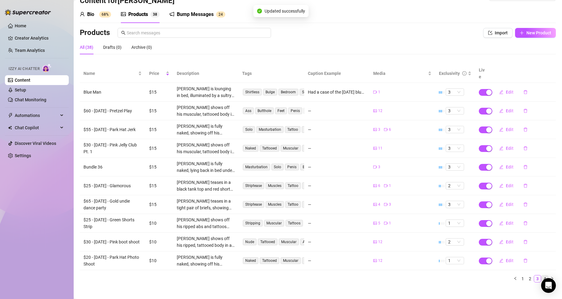
click at [542, 275] on link "4" at bounding box center [545, 278] width 7 height 7
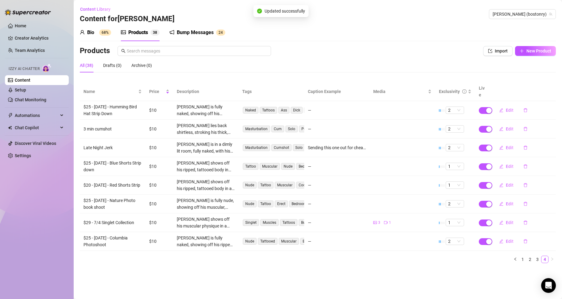
scroll to position [0, 0]
click at [506, 108] on span "Edit" at bounding box center [510, 110] width 8 height 5
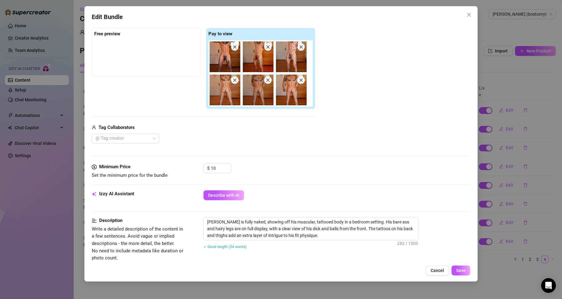
scroll to position [92, 0]
click at [444, 270] on span "Cancel" at bounding box center [438, 270] width 14 height 5
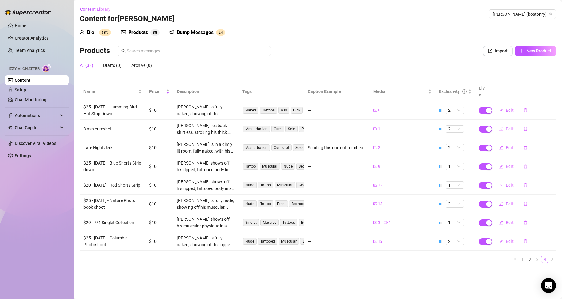
click at [508, 126] on span "Edit" at bounding box center [510, 128] width 8 height 5
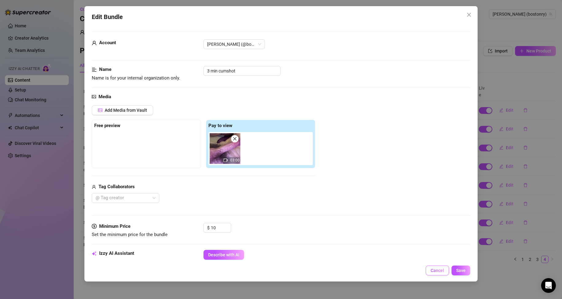
click at [443, 273] on span "Cancel" at bounding box center [438, 270] width 14 height 5
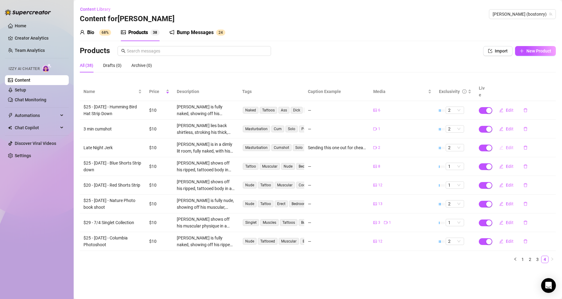
click at [507, 145] on span "Edit" at bounding box center [510, 147] width 8 height 5
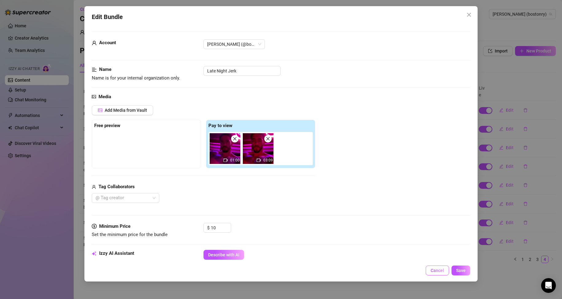
click at [443, 273] on span "Cancel" at bounding box center [438, 270] width 14 height 5
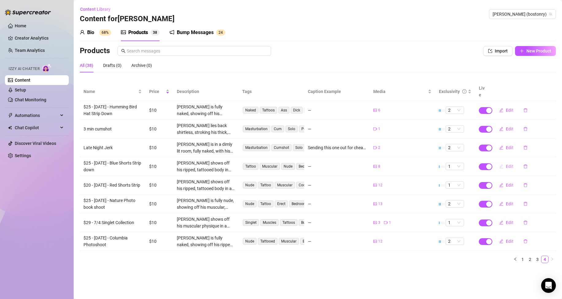
click at [509, 164] on span "Edit" at bounding box center [510, 166] width 8 height 5
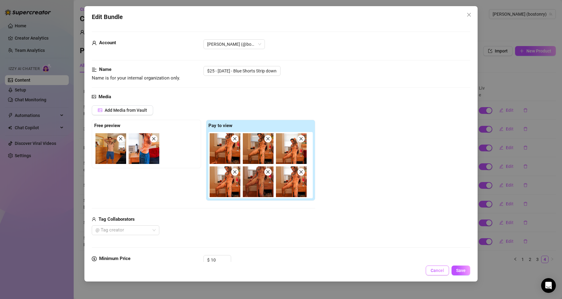
click at [438, 270] on span "Cancel" at bounding box center [438, 270] width 14 height 5
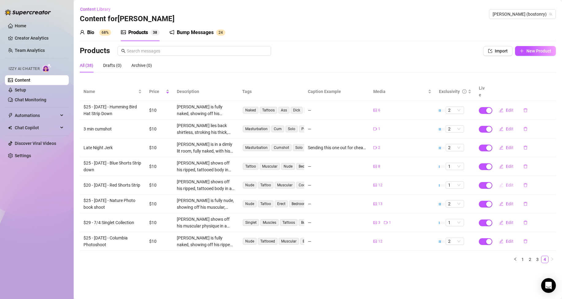
click at [508, 183] on span "Edit" at bounding box center [510, 185] width 8 height 5
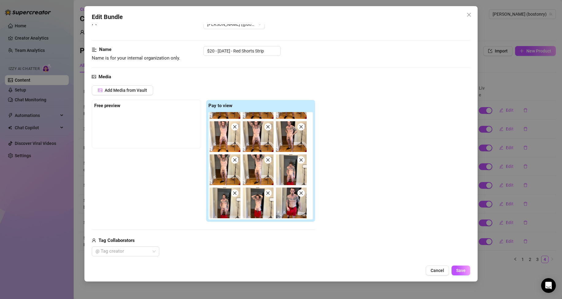
scroll to position [31, 0]
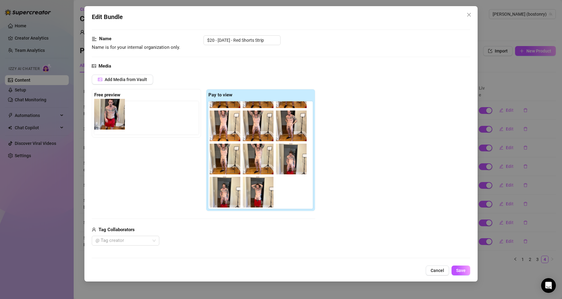
drag, startPoint x: 296, startPoint y: 198, endPoint x: 113, endPoint y: 119, distance: 199.4
click at [113, 119] on div "Free preview Pay to view" at bounding box center [204, 150] width 224 height 122
click at [460, 270] on span "Save" at bounding box center [461, 270] width 10 height 5
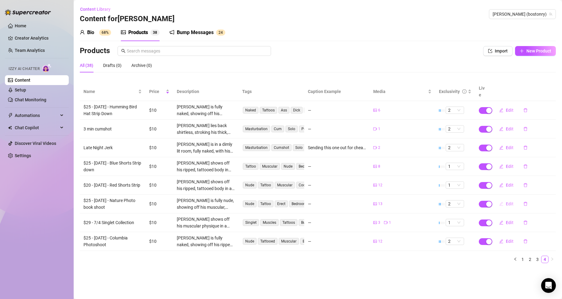
click at [507, 201] on span "Edit" at bounding box center [510, 203] width 8 height 5
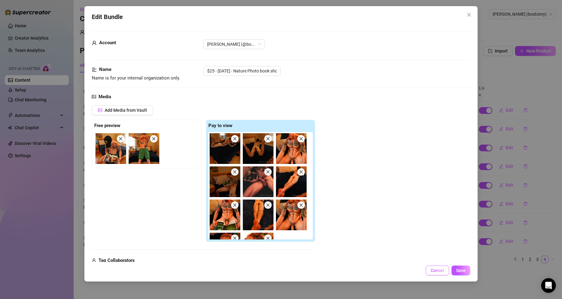
click at [441, 275] on button "Cancel" at bounding box center [437, 271] width 23 height 10
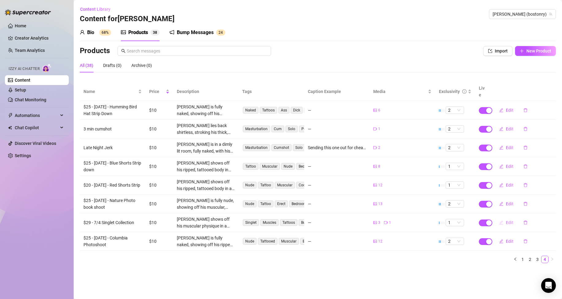
click at [509, 220] on span "Edit" at bounding box center [510, 222] width 8 height 5
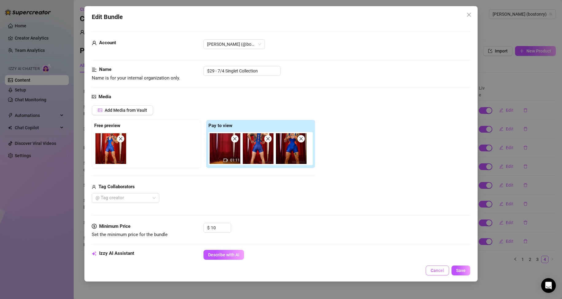
click at [432, 271] on button "Cancel" at bounding box center [437, 271] width 23 height 10
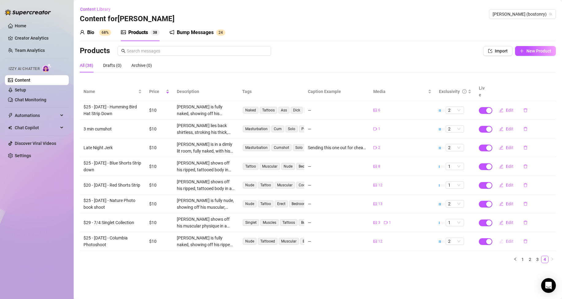
click at [508, 239] on span "Edit" at bounding box center [510, 241] width 8 height 5
type textarea "Type your message here..."
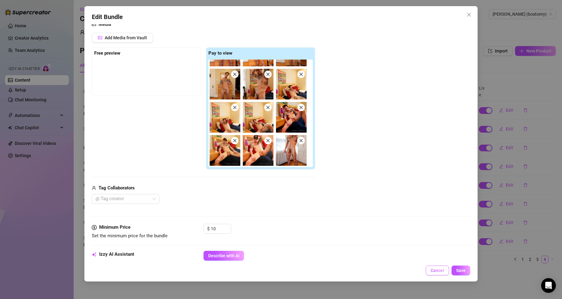
scroll to position [92, 0]
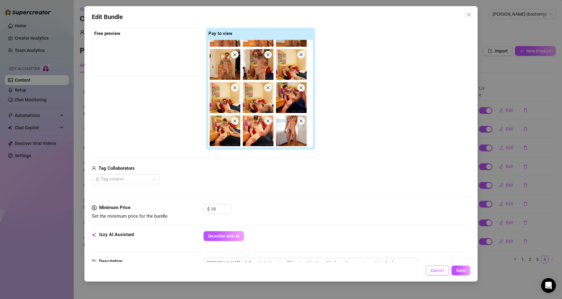
click at [437, 270] on span "Cancel" at bounding box center [438, 270] width 14 height 5
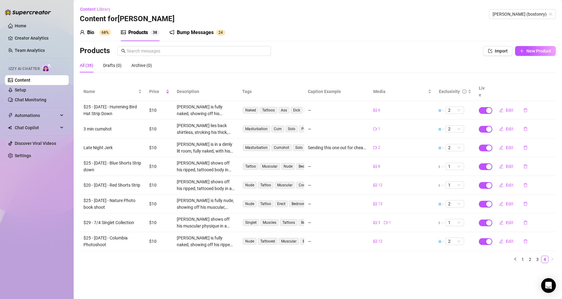
drag, startPoint x: 465, startPoint y: 276, endPoint x: 457, endPoint y: 275, distance: 7.7
click at [465, 276] on main "Content Library Content for [PERSON_NAME] (bostonry) Bio 68% Products 3 8 Bump …" at bounding box center [318, 149] width 488 height 299
click at [372, 271] on main "Content Library Content for [PERSON_NAME] (bostonry) Bio 68% Products 3 8 Bump …" at bounding box center [318, 149] width 488 height 299
